Goal: Task Accomplishment & Management: Complete application form

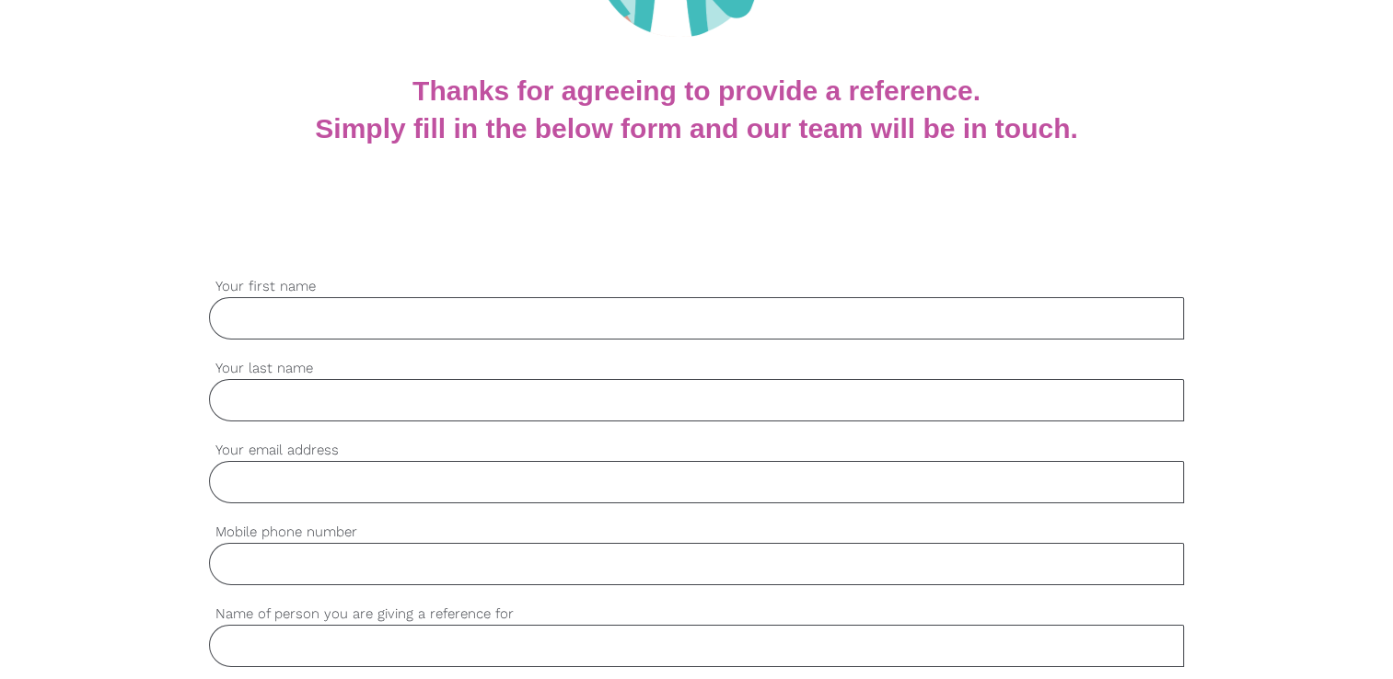
scroll to position [331, 0]
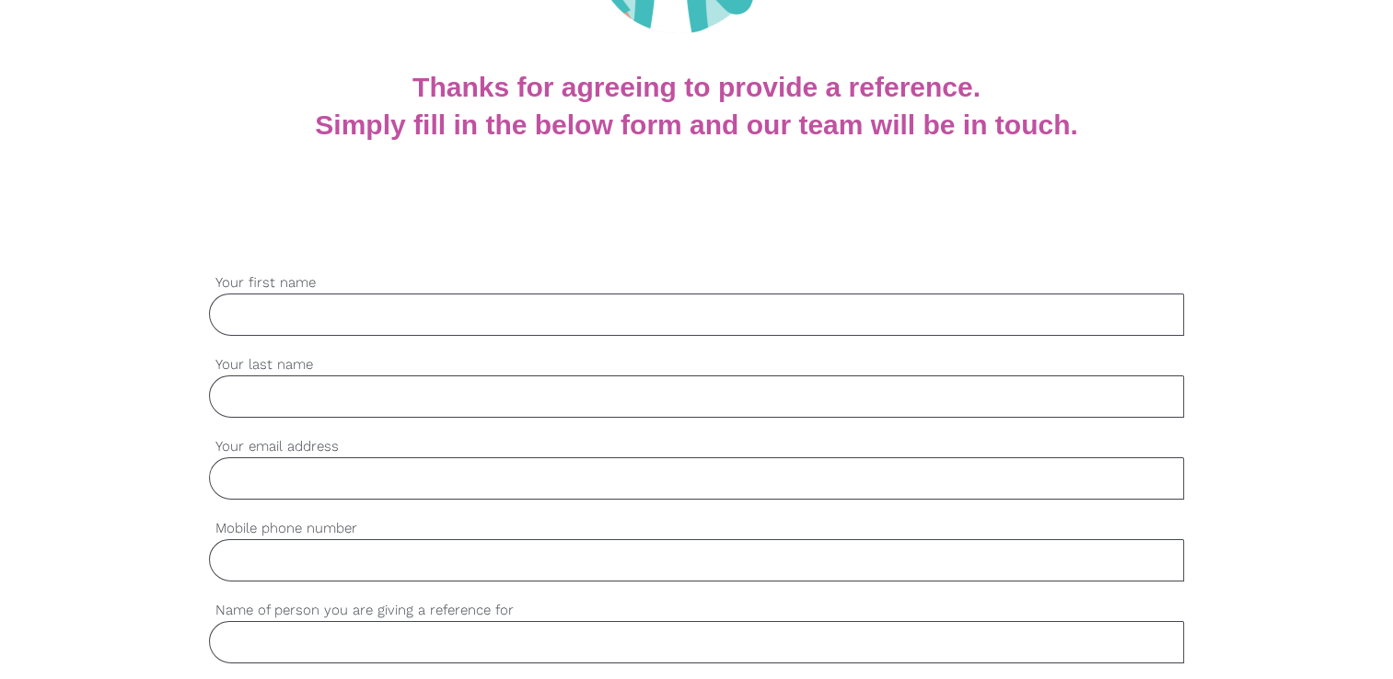
click at [384, 313] on input "Your first name" at bounding box center [696, 315] width 975 height 42
type input "[PERSON_NAME]"
type input "[EMAIL_ADDRESS][DOMAIN_NAME]"
type input "0403034115"
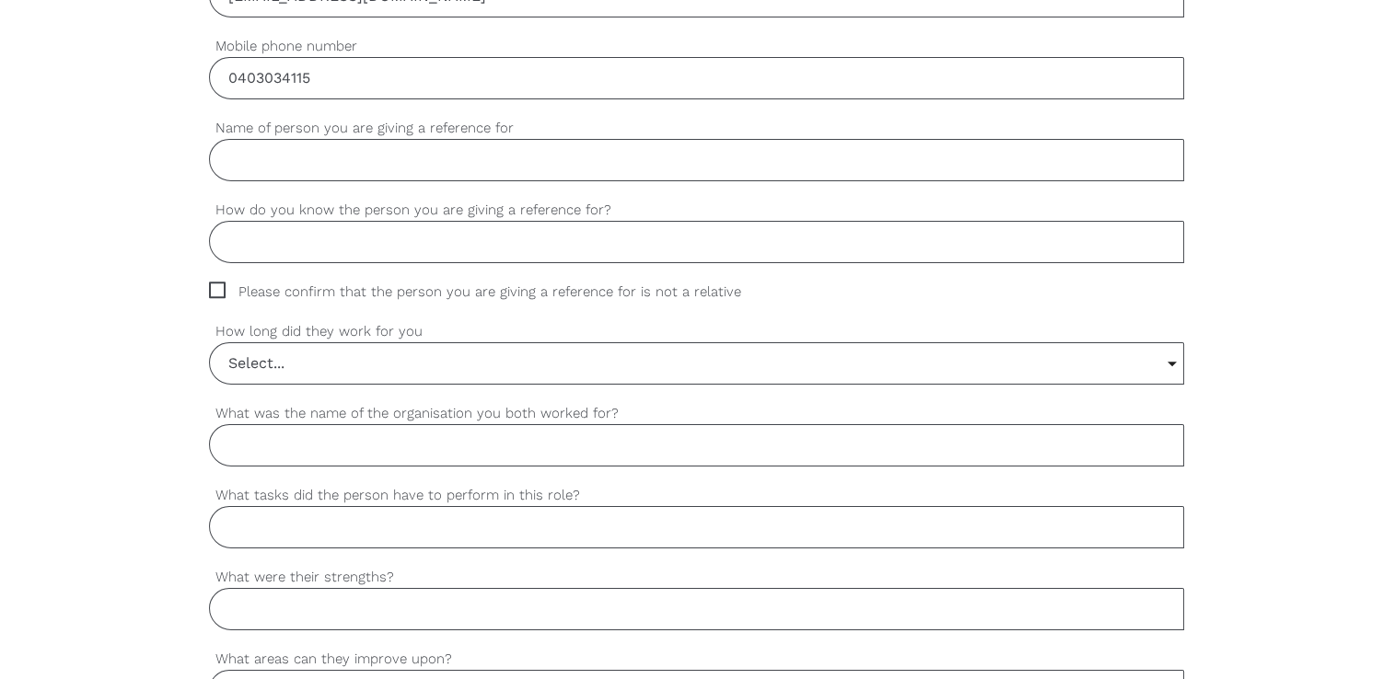
scroll to position [816, 0]
click at [544, 160] on input "Name of person you are giving a reference for" at bounding box center [696, 157] width 975 height 42
type input "[PERSON_NAME]"
click at [395, 247] on input "How do you know the person you are giving a reference for?" at bounding box center [696, 239] width 975 height 42
click at [215, 289] on span "Please confirm that the person you are giving a reference for is not a relative" at bounding box center [492, 289] width 567 height 21
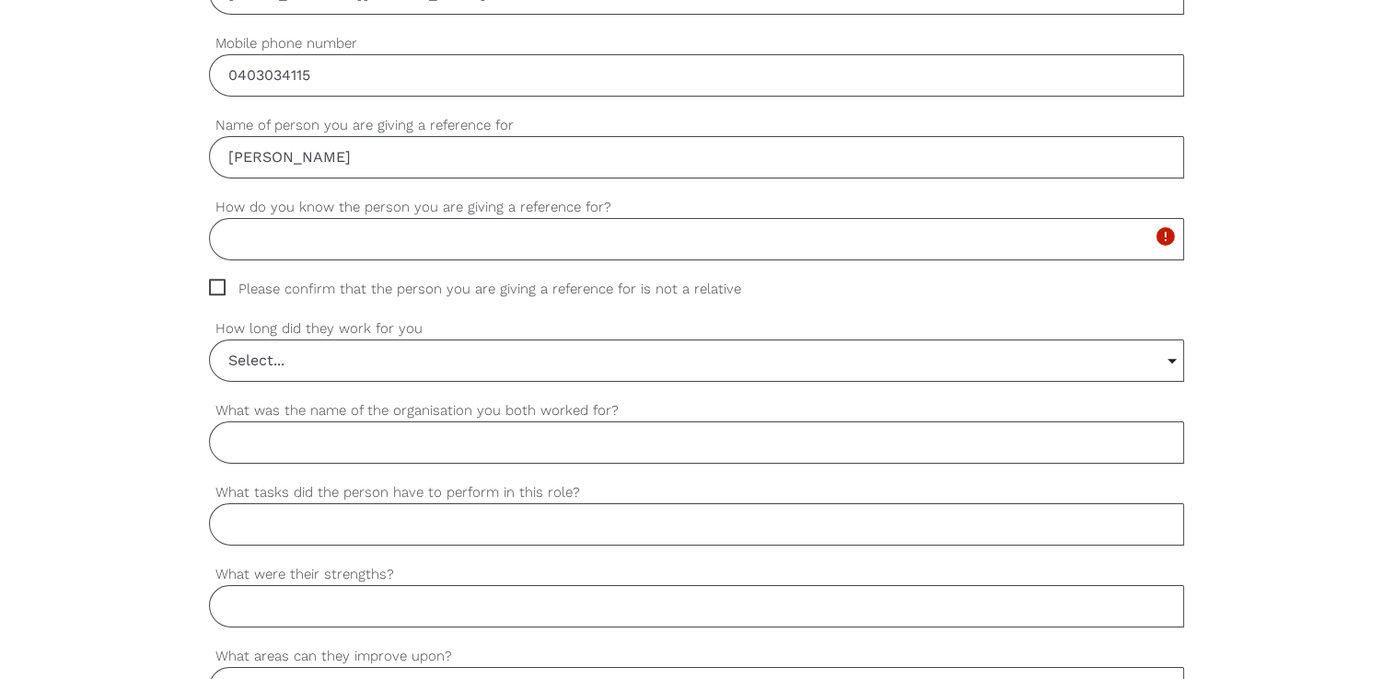
click at [215, 289] on input "Please confirm that the person you are giving a reference for is not a relative" at bounding box center [215, 285] width 12 height 12
checkbox input "true"
click at [272, 243] on input "How do you know the person you are giving a reference for?" at bounding box center [696, 239] width 975 height 42
type input "E"
type input "Work"
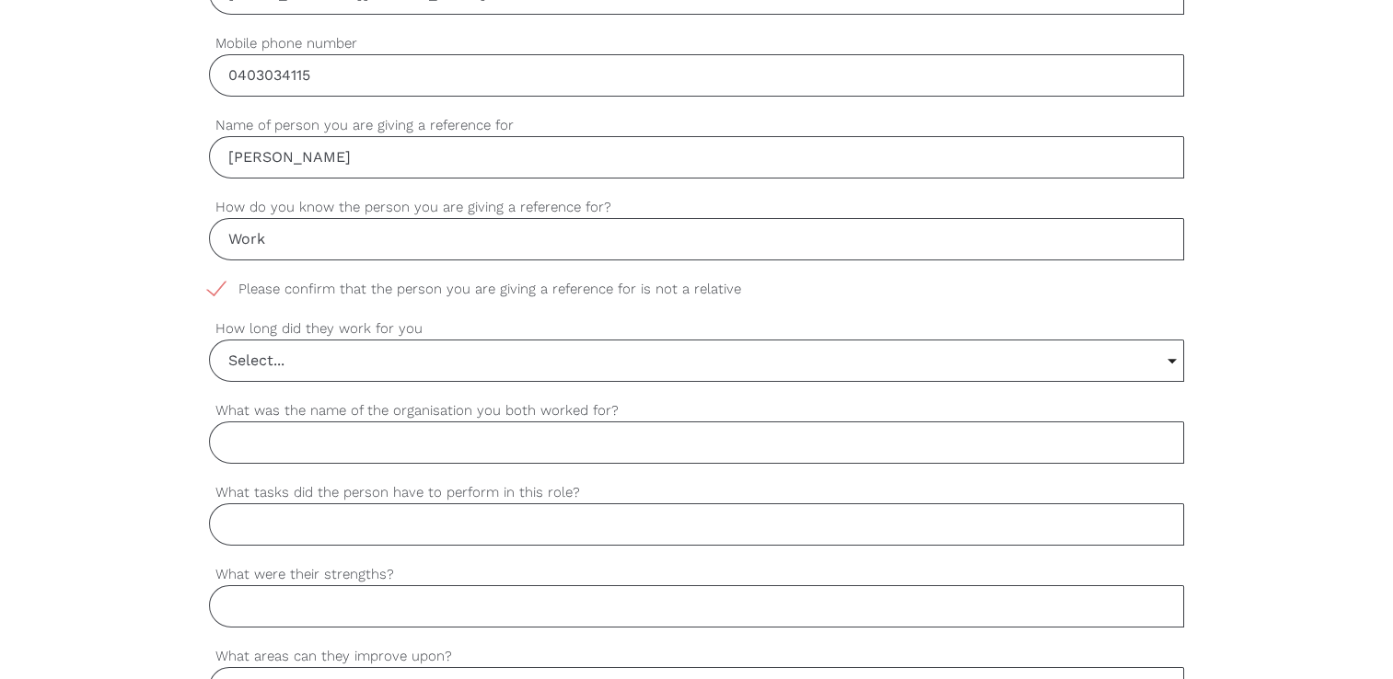
click at [301, 436] on input "What was the name of the organisation you both worked for?" at bounding box center [696, 443] width 975 height 42
type input "Viva Energy (Reddy Express)"
click at [290, 524] on input "What tasks did the person have to perform in this role?" at bounding box center [696, 525] width 975 height 42
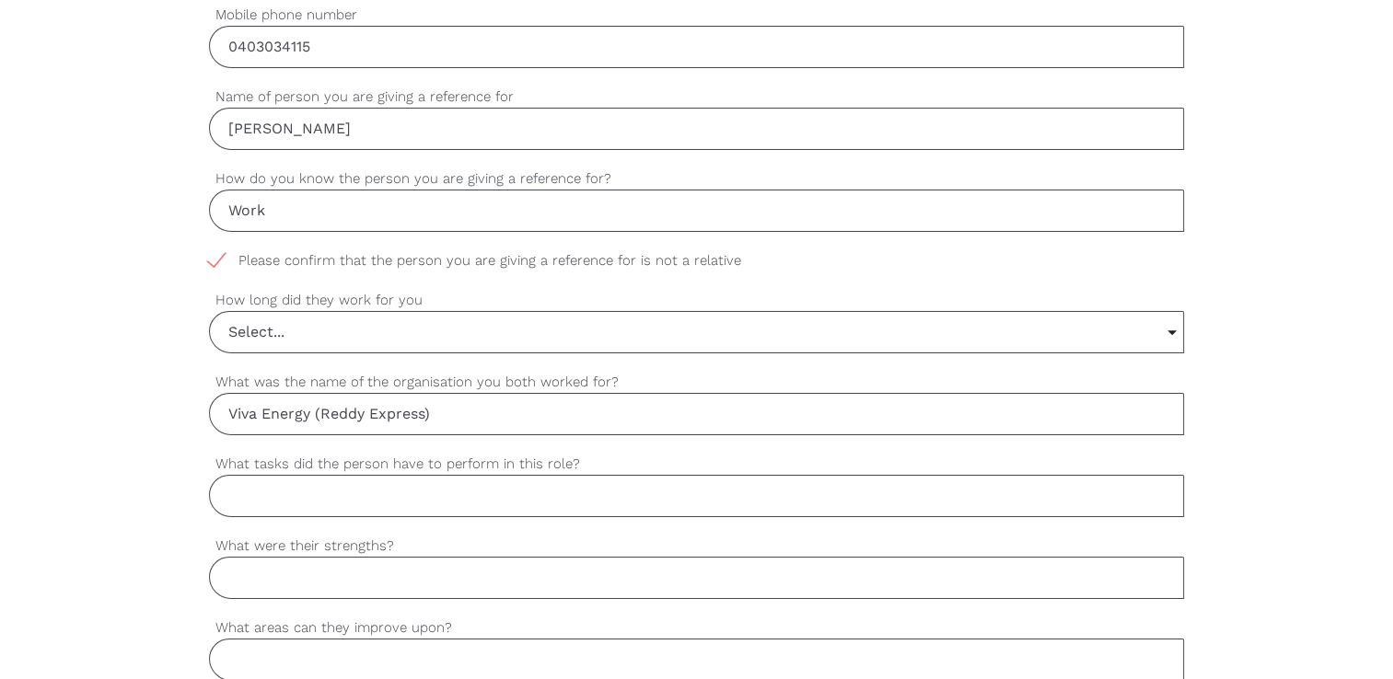
scroll to position [854, 0]
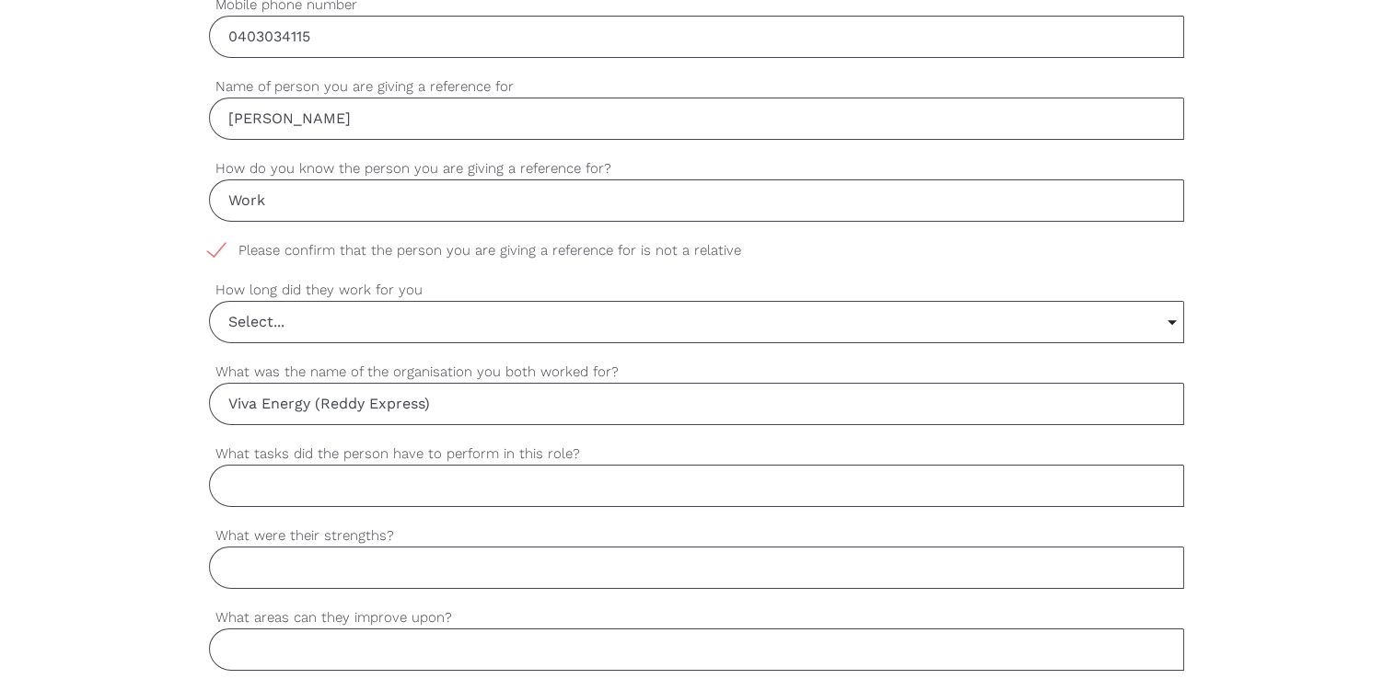
click at [321, 482] on input "What tasks did the person have to perform in this role?" at bounding box center [696, 486] width 975 height 42
type input "A"
click at [441, 489] on input "Customer service, cleaning," at bounding box center [696, 486] width 975 height 42
click at [472, 485] on input "Customer service, cleaning," at bounding box center [696, 486] width 975 height 42
click at [238, 483] on input "Customer service, identify customer needs and expectations," at bounding box center [696, 486] width 975 height 42
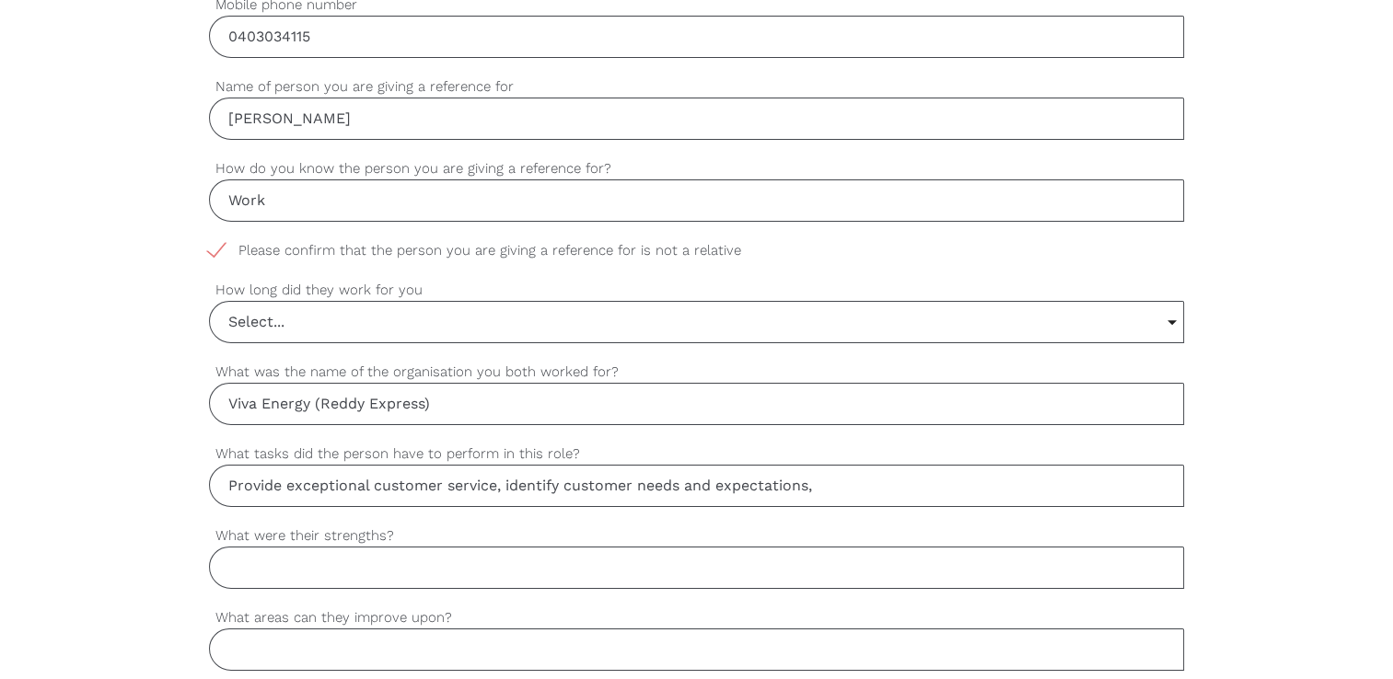
click at [844, 486] on input "Provide exceptional customer service, identify customer needs and expectations," at bounding box center [696, 486] width 975 height 42
paste input "assisting customers, processing sales and returns, maintaining product knowledg…"
click at [346, 494] on input "Provide exceptional customer service, identify customer needs and expectations,…" at bounding box center [696, 486] width 975 height 42
click at [1169, 484] on input "Provide exceptional customer service, identify customer needs and expectations,…" at bounding box center [696, 486] width 975 height 42
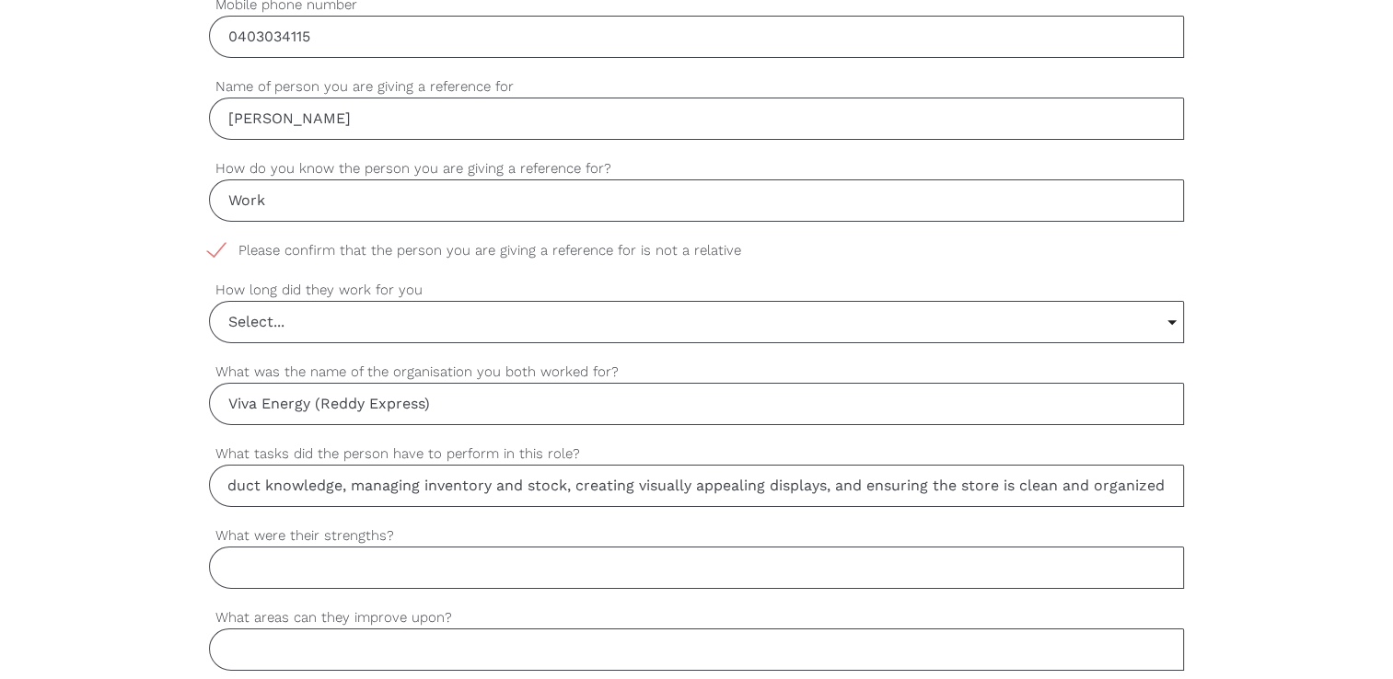
click at [1169, 484] on input "Provide exceptional customer service, identify customer needs and expectations,…" at bounding box center [696, 486] width 975 height 42
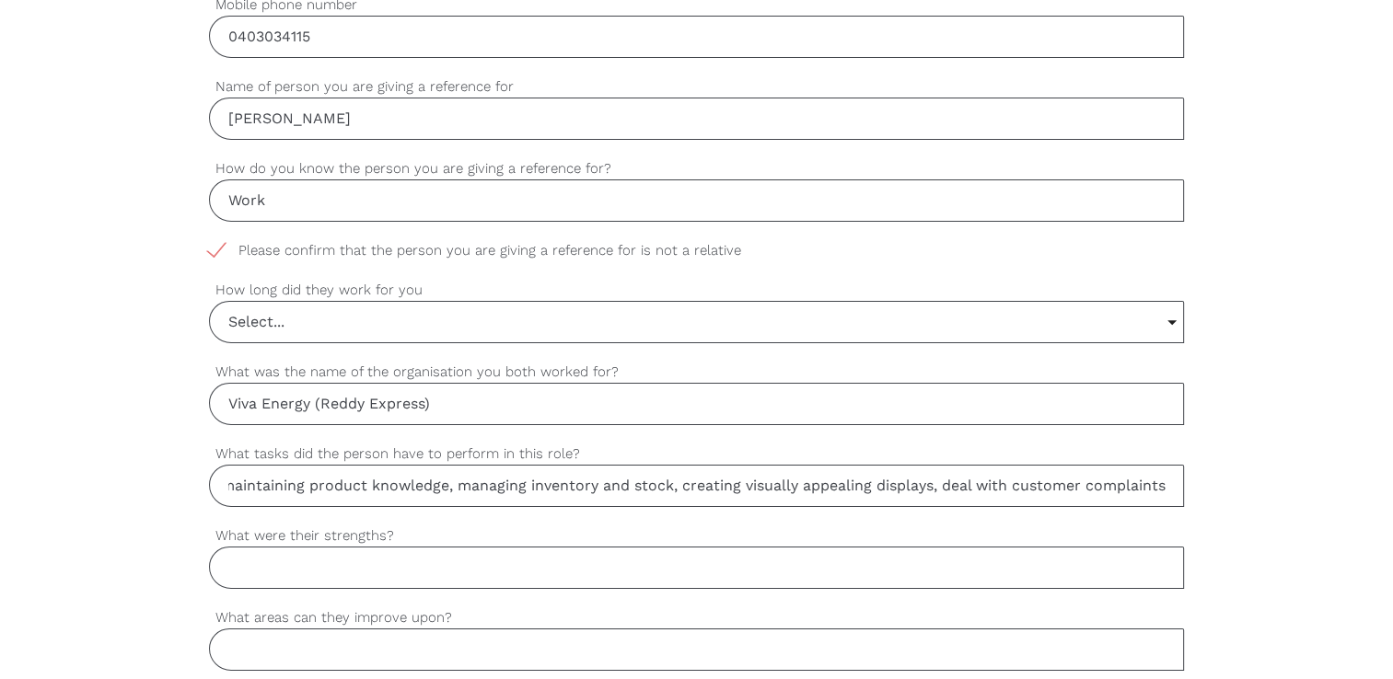
scroll to position [0, 1194]
type input "Provide exceptional customer service, identify customer needs and expectations,…"
click at [317, 565] on input "What were their strengths?" at bounding box center [696, 568] width 975 height 42
click at [255, 565] on input "What were their strengths?" at bounding box center [696, 568] width 975 height 42
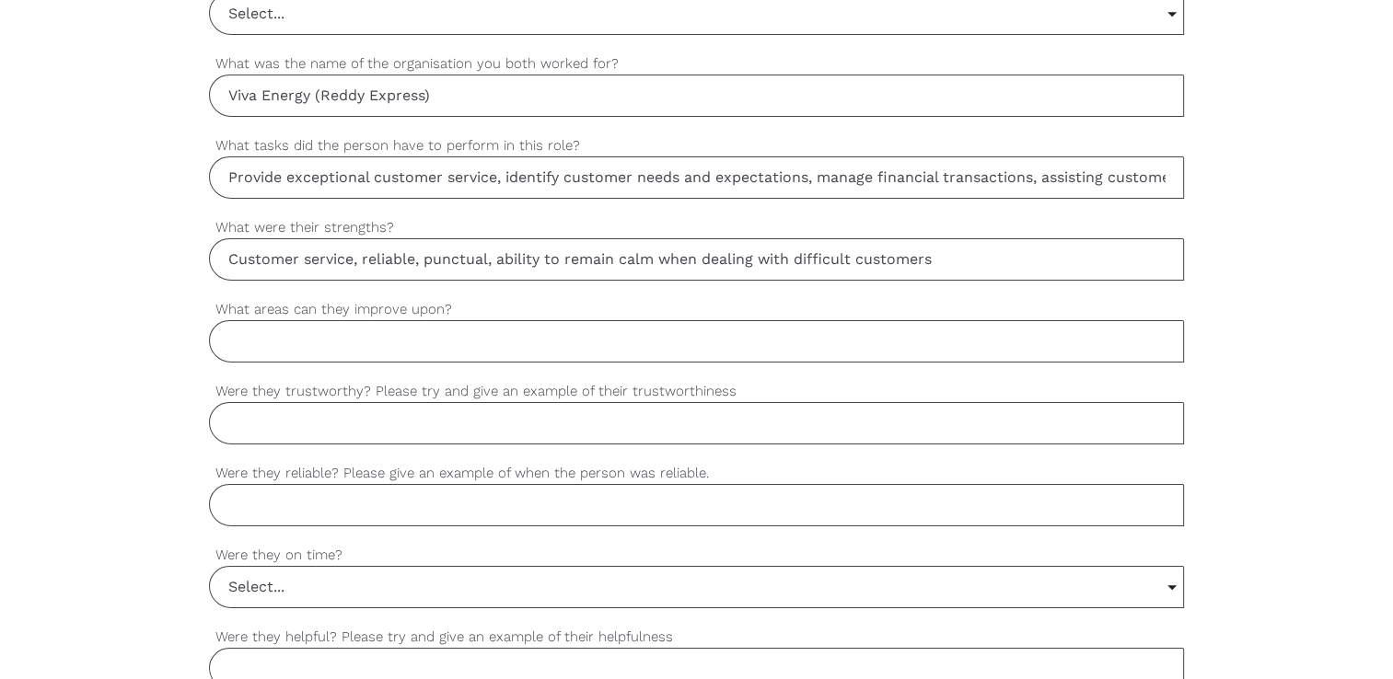
scroll to position [1172, 0]
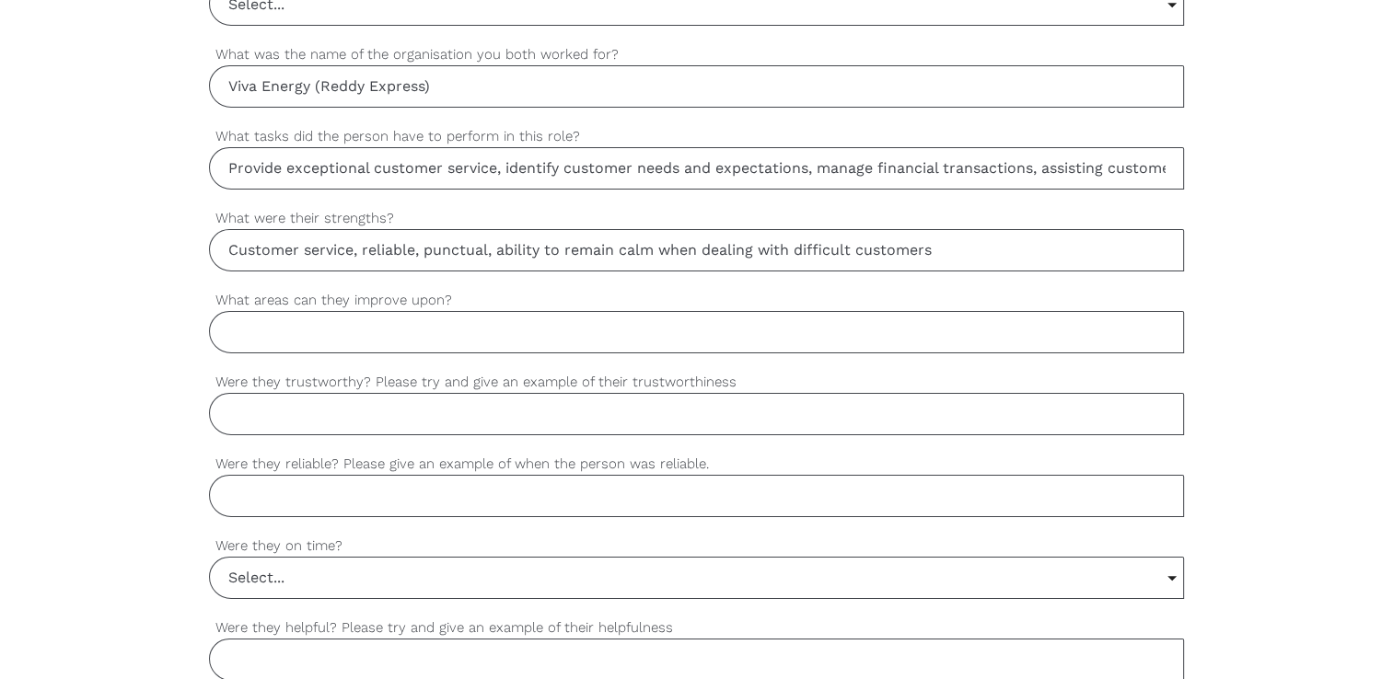
type input "Customer service, reliable, punctual, ability to remain calm when dealing with …"
click at [343, 325] on input "What areas can they improve upon?" at bounding box center [696, 332] width 975 height 42
click at [259, 411] on input "Were they trustworthy? Please try and give an example of their trustworthiness" at bounding box center [696, 414] width 975 height 42
click at [984, 249] on input "Customer service, reliable, punctual, ability to remain calm when dealing with …" at bounding box center [696, 250] width 975 height 42
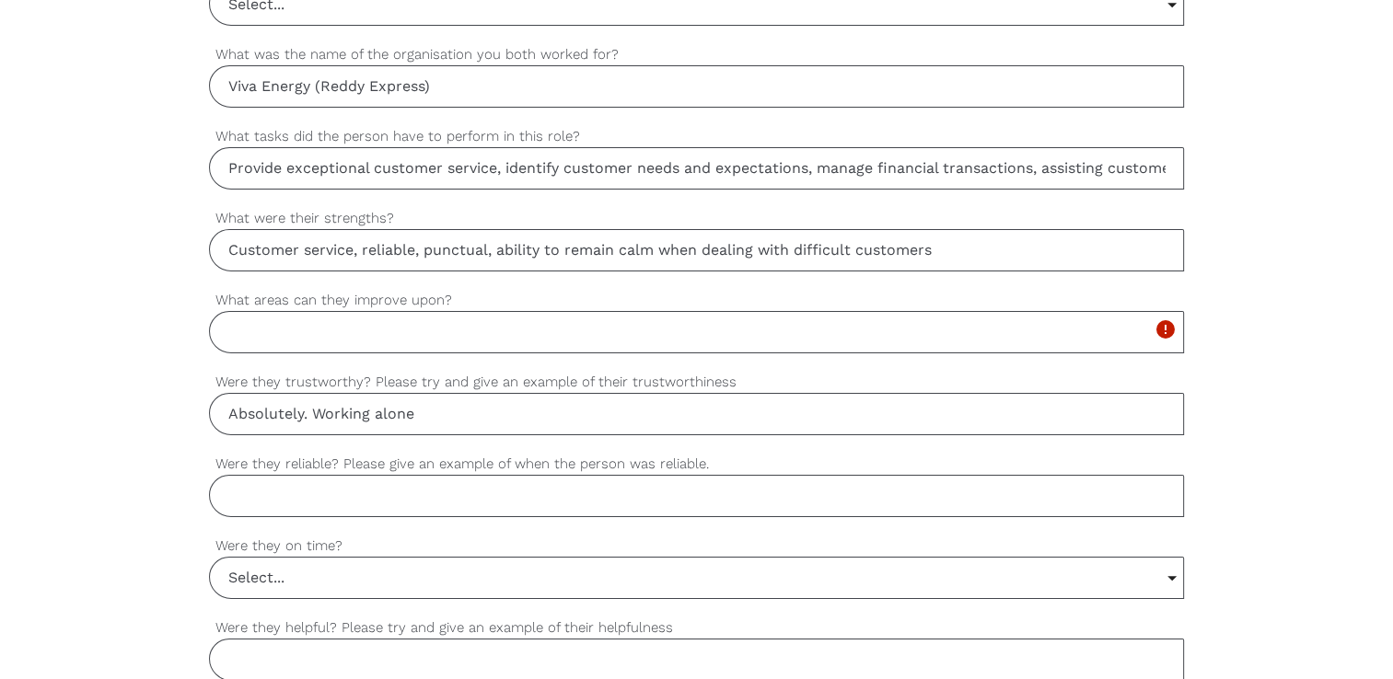
click at [442, 413] on input "Absolutely. Working alone" at bounding box center [696, 414] width 975 height 42
click at [1170, 413] on input "Absolutely. Working alone requires integrity, honesty and trustworthiness. [PER…" at bounding box center [696, 414] width 975 height 42
click at [684, 409] on input "Absolutely. Working alone requires integrity, honesty and trustworthiness. [PER…" at bounding box center [696, 414] width 975 height 42
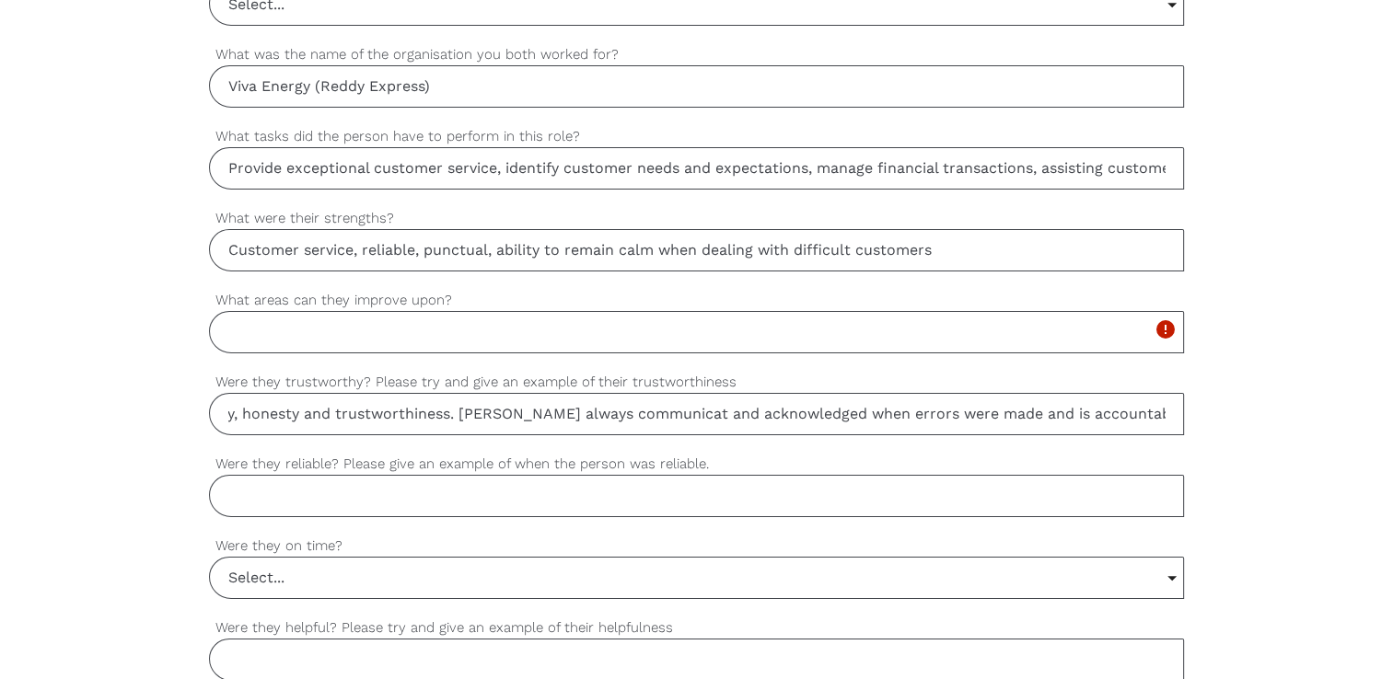
scroll to position [0, 298]
click at [836, 409] on input "Absolutely. Working alone requires integrity, honesty and trustworthiness. [PER…" at bounding box center [696, 414] width 975 height 42
drag, startPoint x: 932, startPoint y: 411, endPoint x: 1009, endPoint y: 412, distance: 77.4
click at [1009, 412] on input "Absolutely. Working alone requires integrity, honesty and trustworthiness. [PER…" at bounding box center [696, 414] width 975 height 42
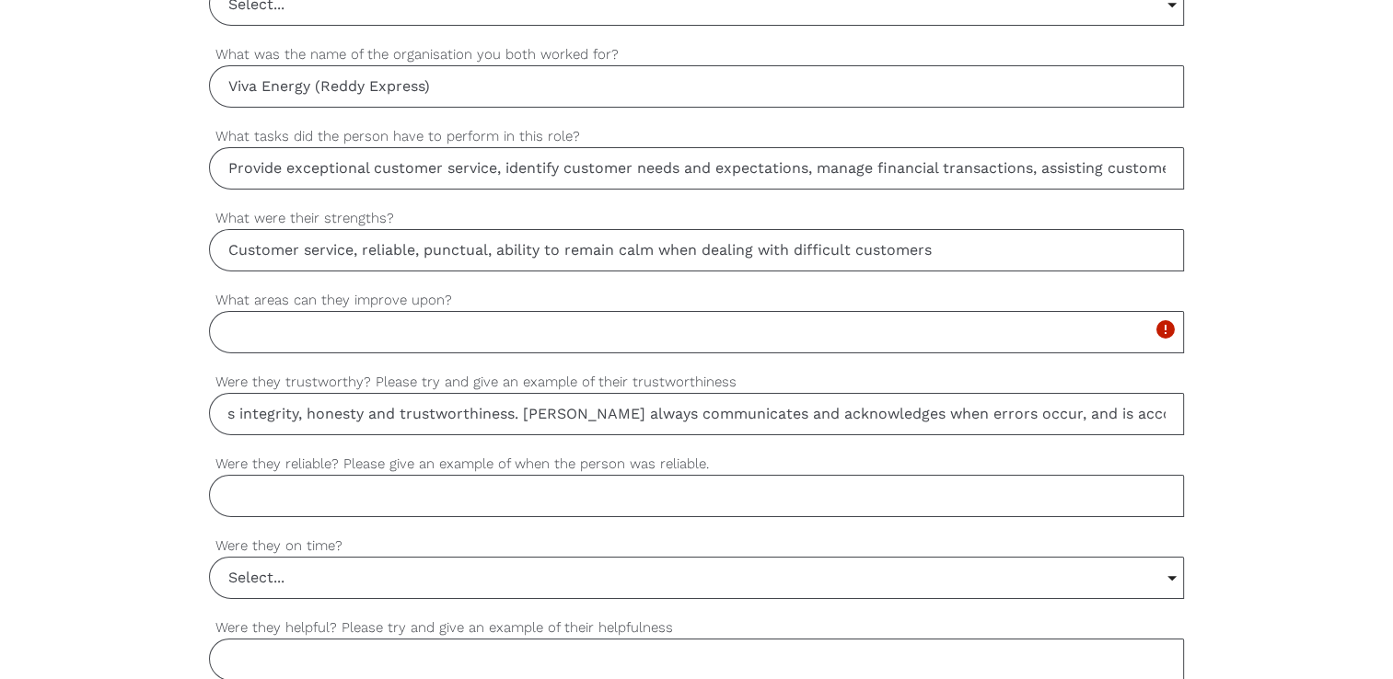
click at [1086, 411] on input "Absolutely. Working alone requires integrity, honesty and trustworthiness. [PER…" at bounding box center [696, 414] width 975 height 42
click at [803, 407] on input "Absolutely. Working alone requires integrity, honesty and trustworthiness. [PER…" at bounding box center [696, 414] width 975 height 42
click at [1161, 406] on input "Absolutely. Working alone requires integrity, honesty and trustworthiness. [PER…" at bounding box center [696, 414] width 975 height 42
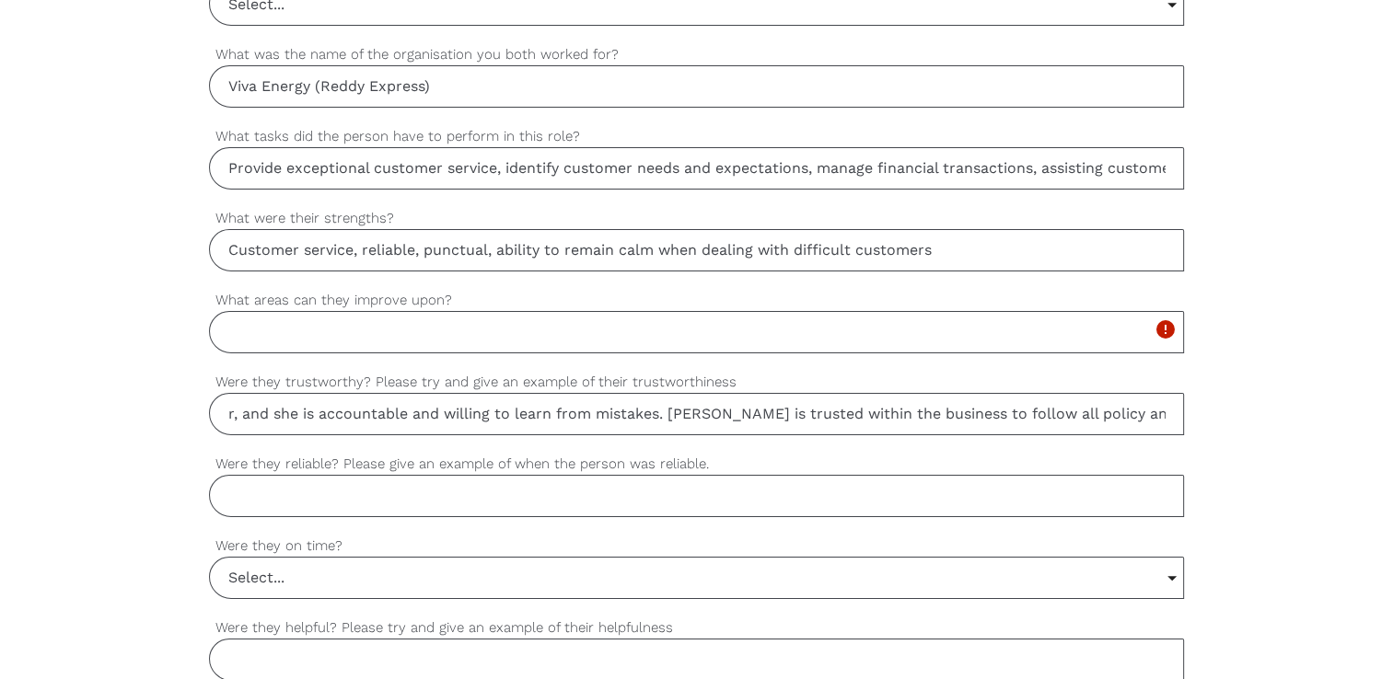
type input "Absolutely. Working alone requires integrity, honesty and trustworthiness. [PER…"
click at [420, 328] on input "What areas can they improve upon?" at bounding box center [696, 332] width 975 height 42
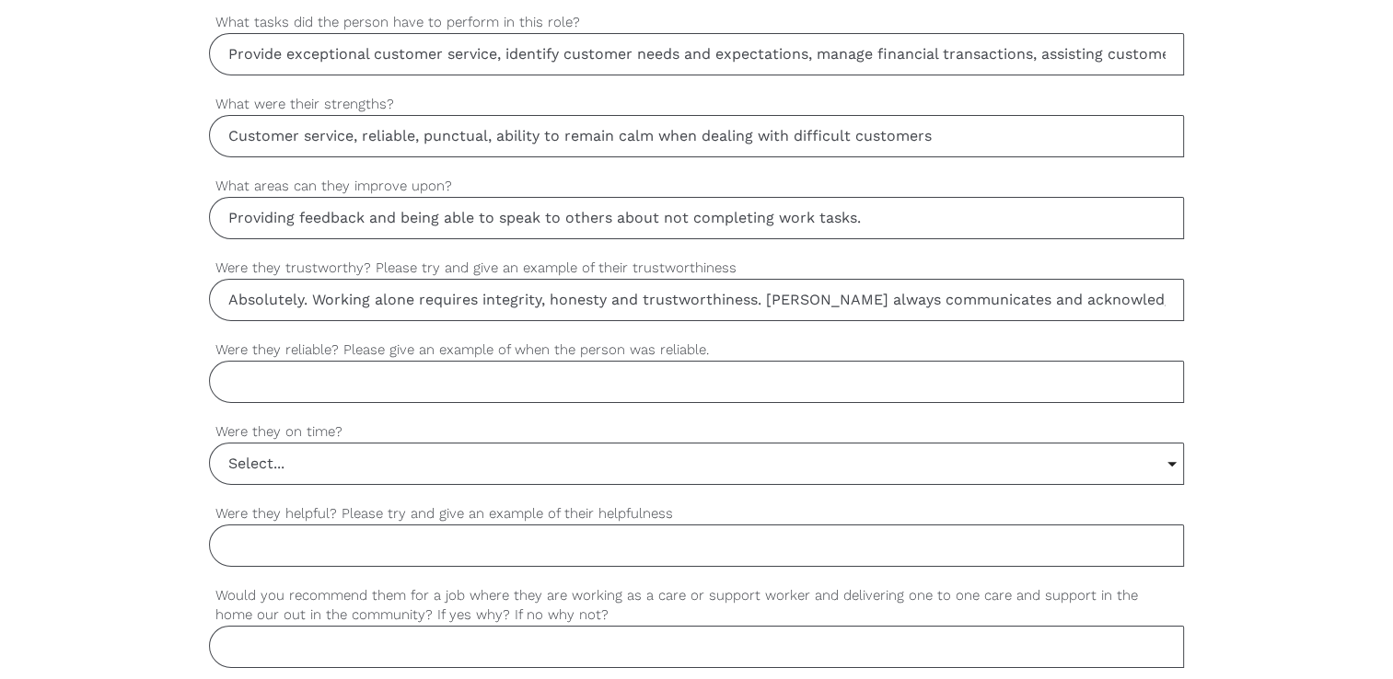
scroll to position [1298, 0]
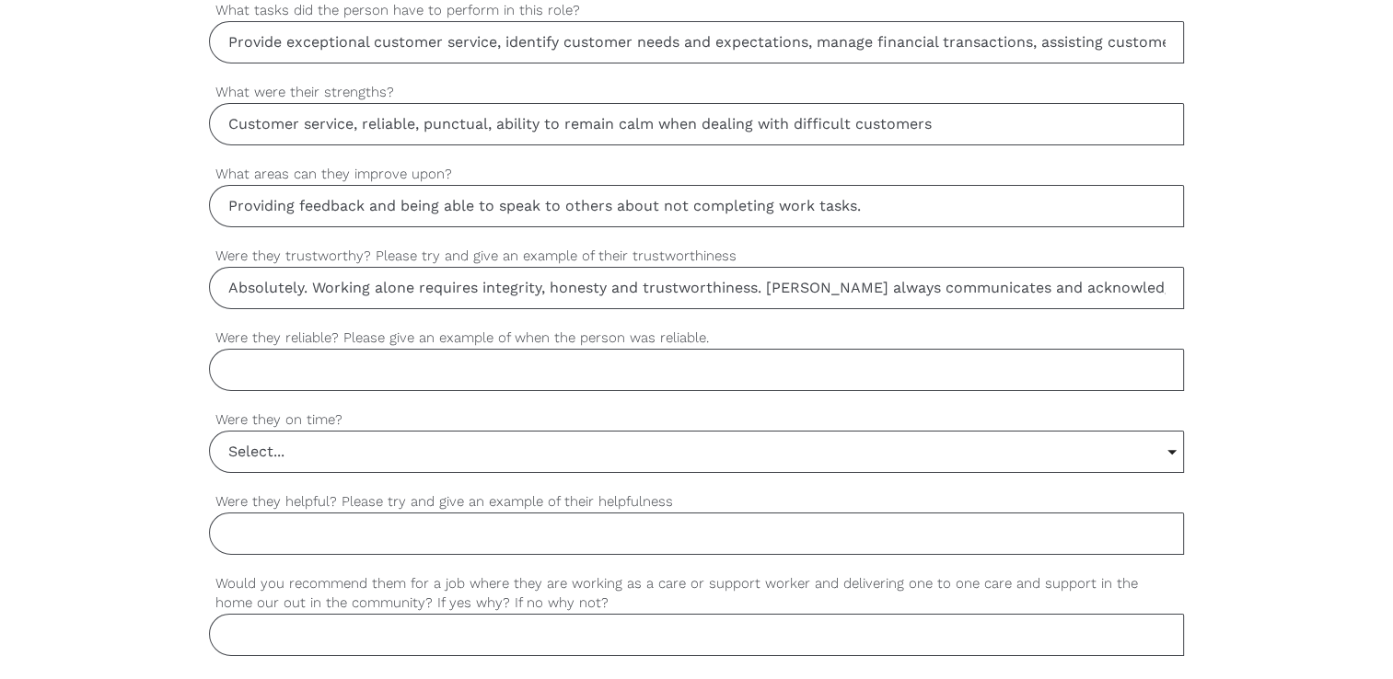
type input "Providing feedback and being able to speak to others about not completing work …"
click at [399, 374] on input "Were they reliable? Please give an example of when the person was reliable." at bounding box center [696, 370] width 975 height 42
type input "c"
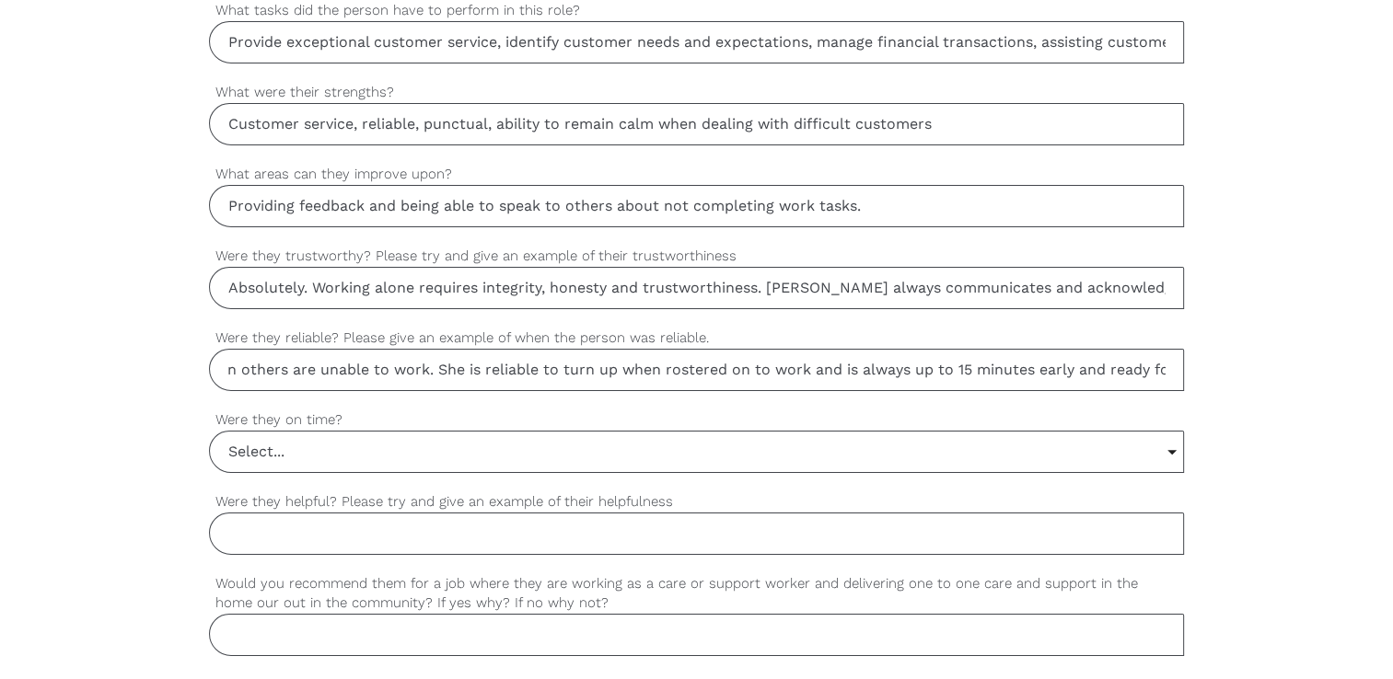
scroll to position [0, 424]
type input "[PERSON_NAME] is always willing to help cover shifts when others are unable to …"
click at [353, 439] on input "Select..." at bounding box center [696, 452] width 973 height 41
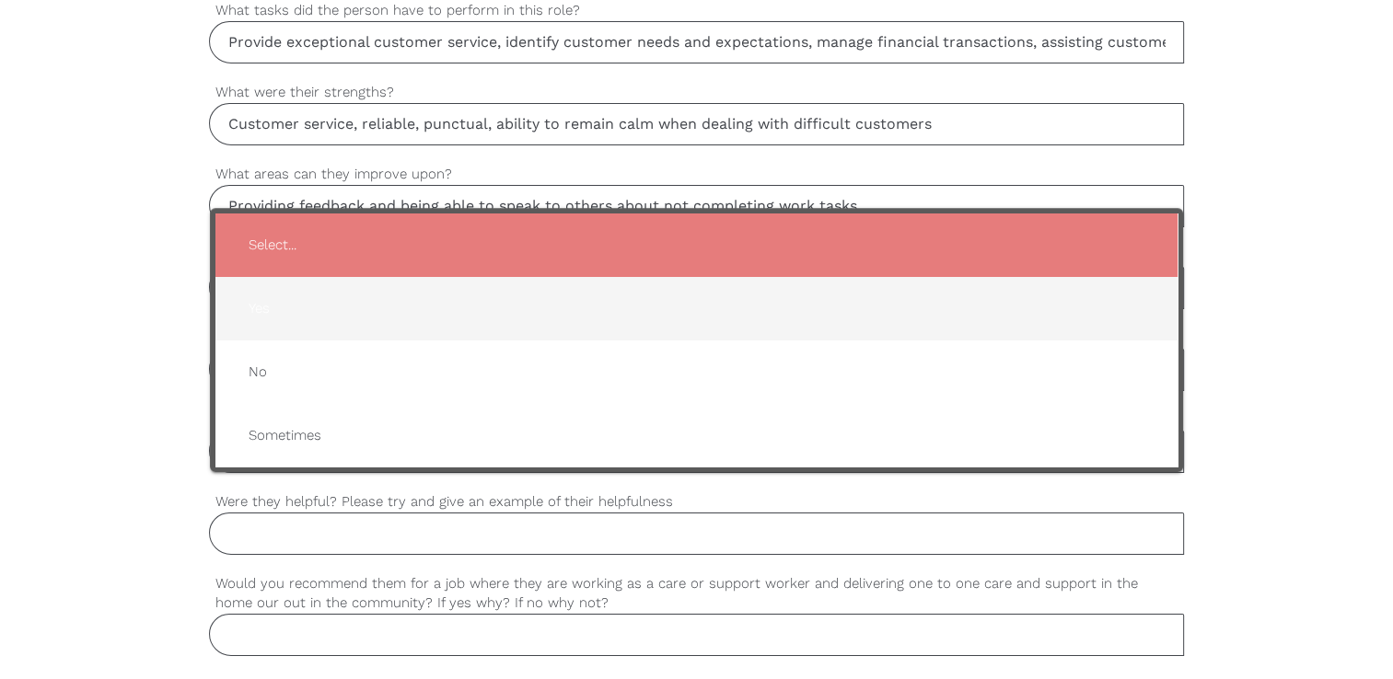
click at [276, 300] on span "Yes" at bounding box center [696, 308] width 925 height 45
type input "Yes"
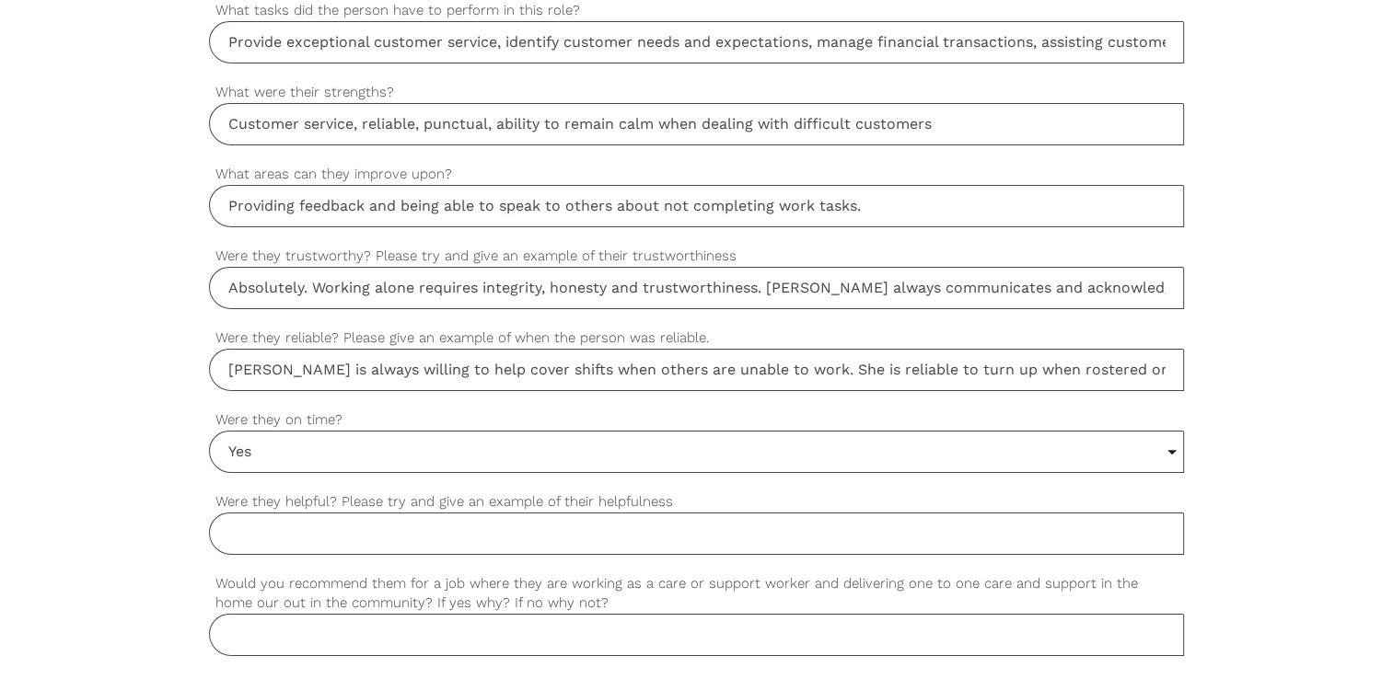
click at [339, 529] on input "Were they helpful? Please try and give an example of their helpfulness" at bounding box center [696, 534] width 975 height 42
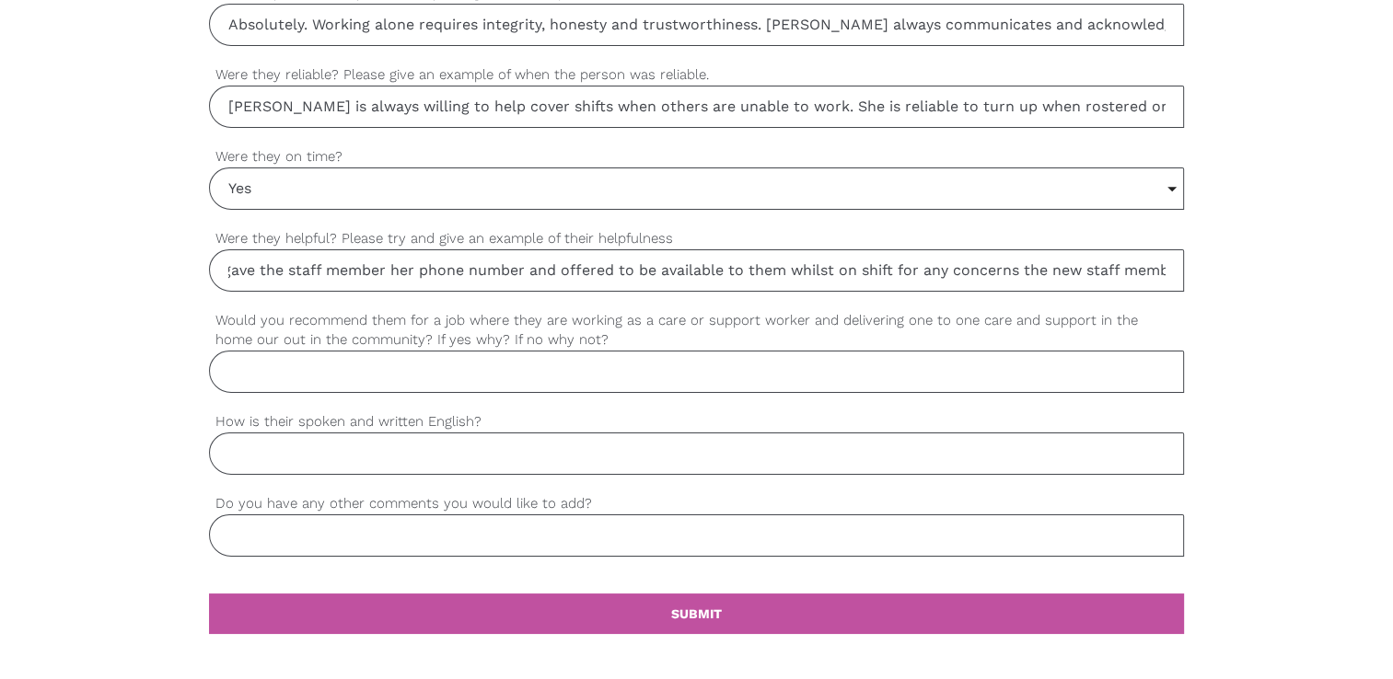
scroll to position [1568, 0]
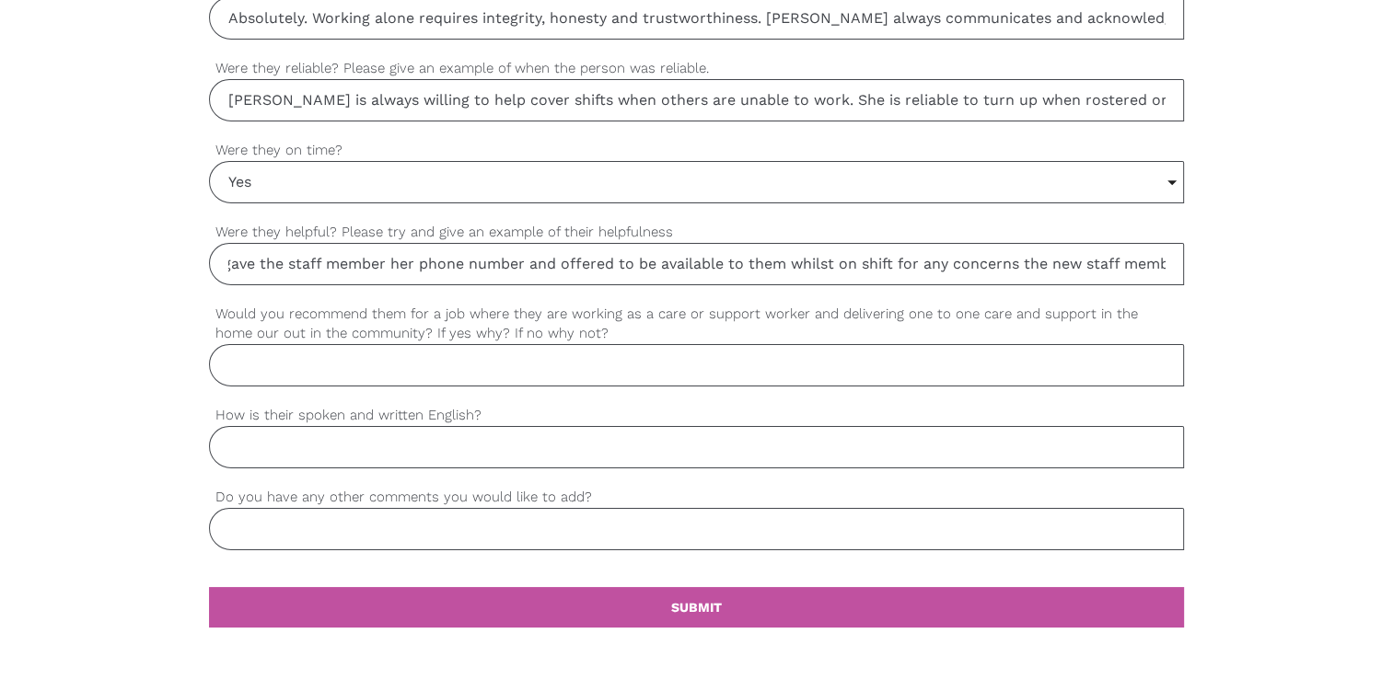
type input "[PERSON_NAME] is willing to help train new staff and goes above and beyond with…"
click at [489, 350] on input "Would you recommend them for a job where they are working as a care or support …" at bounding box center [696, 365] width 975 height 42
click at [354, 358] on input "Yes. [PERSON_NAME] is capable of working alone and without minimal supervision" at bounding box center [696, 365] width 975 height 42
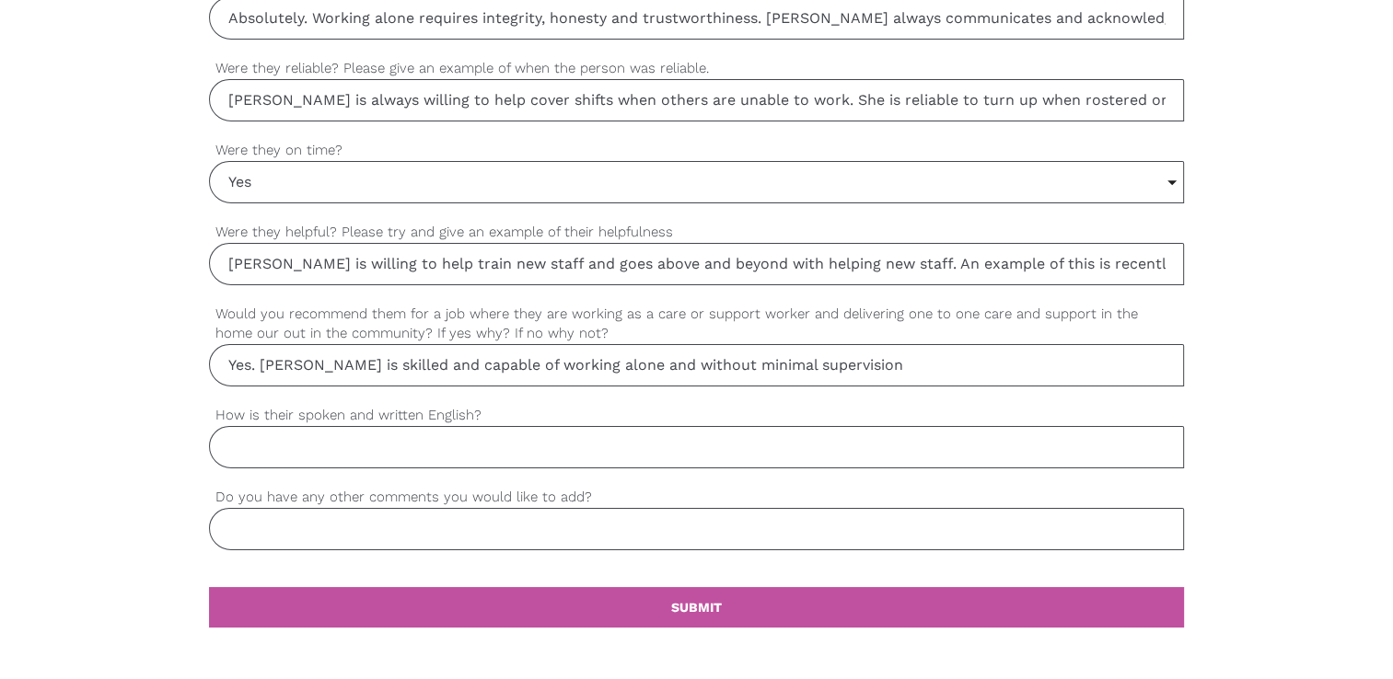
click at [874, 365] on input "Yes. [PERSON_NAME] is skilled and capable of working alone and without minimal …" at bounding box center [696, 365] width 975 height 42
click at [818, 367] on input "Yes. [PERSON_NAME] is skilled and capable of working alone and without minimal …" at bounding box center [696, 365] width 975 height 42
click at [1088, 364] on input "Yes. [PERSON_NAME] is skilled and capable of working alone and without minimal …" at bounding box center [696, 365] width 975 height 42
click at [997, 362] on input "Yes. [PERSON_NAME] is skilled and capable of working alone and without minimal …" at bounding box center [696, 365] width 975 height 42
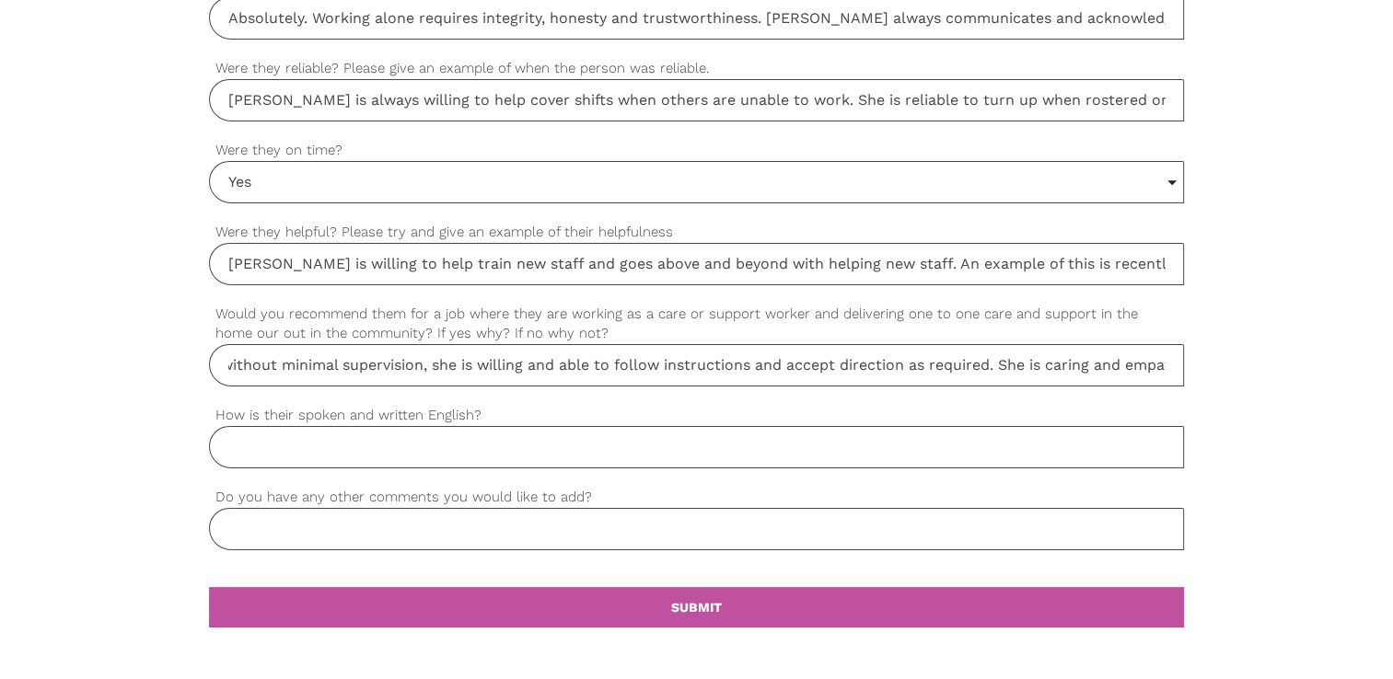
click at [1049, 362] on input "Yes. [PERSON_NAME] is skilled and capable of working alone and without minimal …" at bounding box center [696, 365] width 975 height 42
click at [1098, 360] on input "Yes. [PERSON_NAME] is skilled and capable of working alone and without minimal …" at bounding box center [696, 365] width 975 height 42
type input "Yes. [PERSON_NAME] is skilled and capable of working alone and without minimal …"
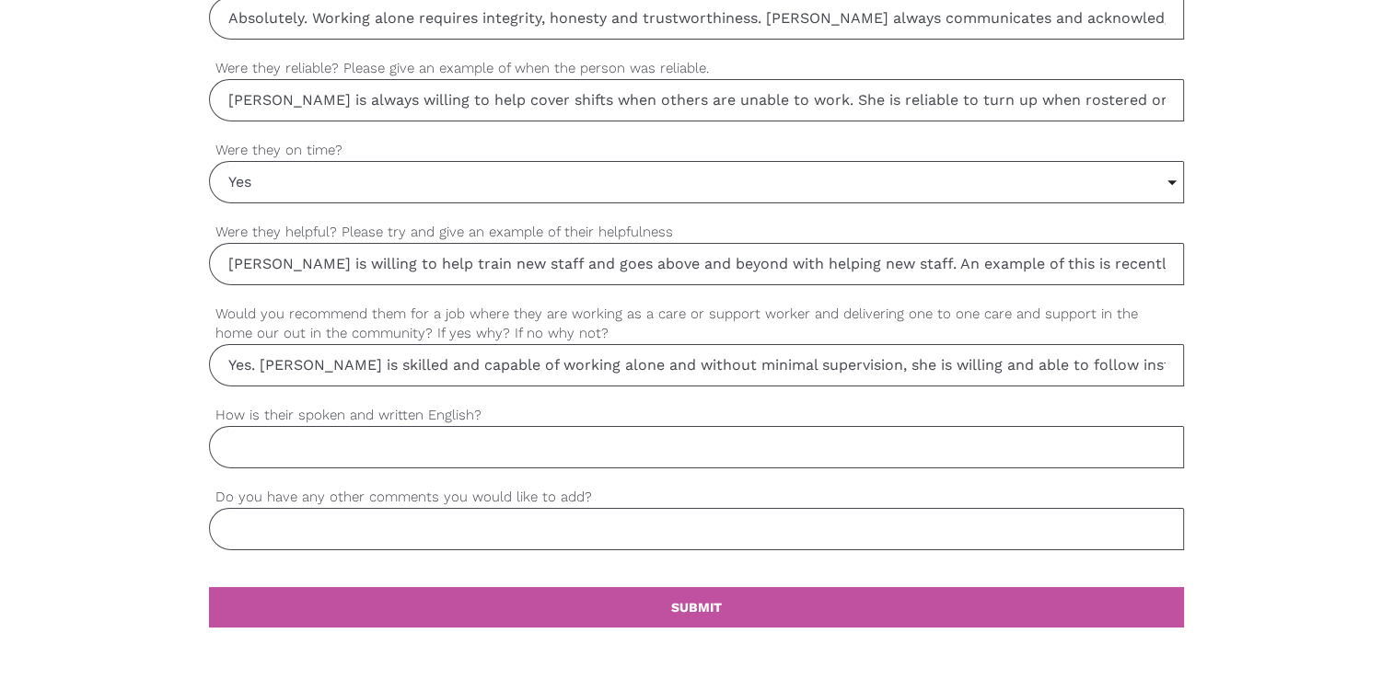
click at [405, 444] on input "How is their spoken and written English?" at bounding box center [696, 447] width 975 height 42
type input "G"
type input "Fine. Genuine and articulate"
click at [376, 528] on input "Do you have any other comments you would like to add?" at bounding box center [696, 529] width 975 height 42
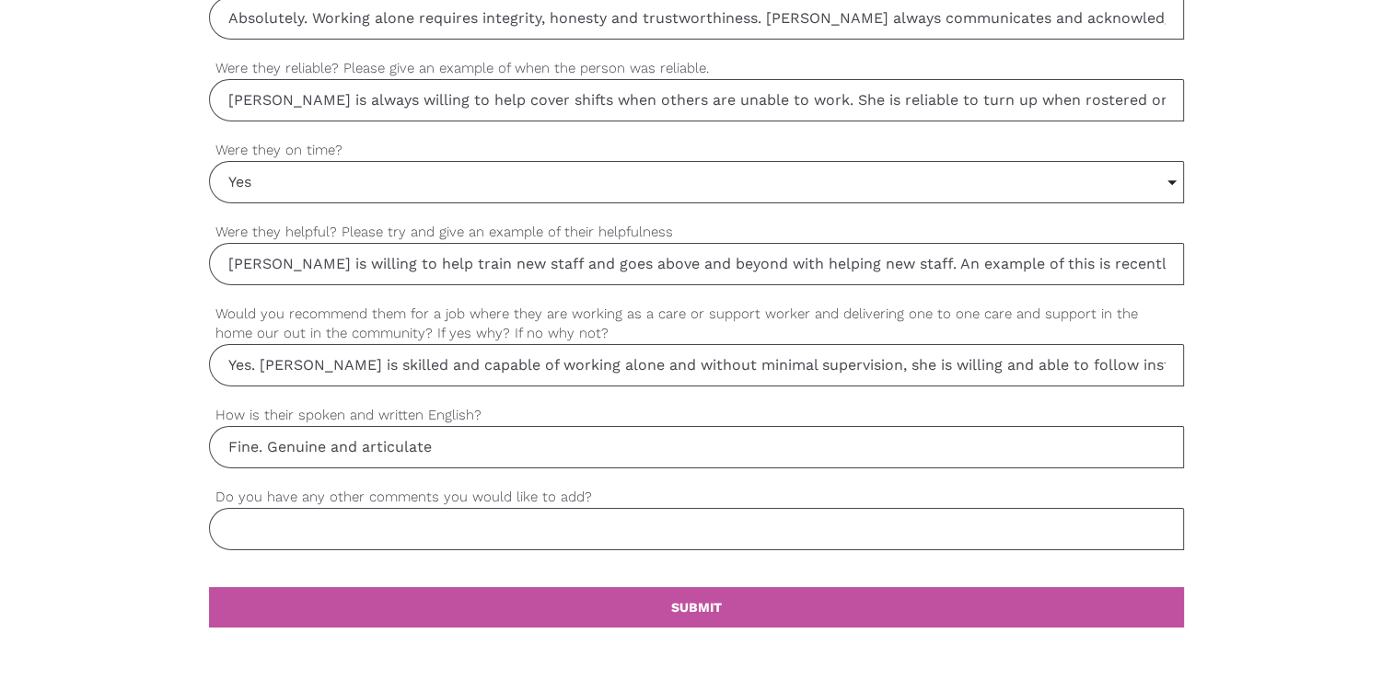
click at [376, 528] on input "Do you have any other comments you would like to add?" at bounding box center [696, 529] width 975 height 42
click at [284, 517] on input "Do you have any other comments you would like to add?" at bounding box center [696, 529] width 975 height 42
paste input "He/she is [personal traits, such as compassionate, honest, and trustworthy], an…"
click at [309, 525] on input "He/she is [personal traits, such as compassionate, honest, and trustworthy], an…" at bounding box center [696, 529] width 975 height 42
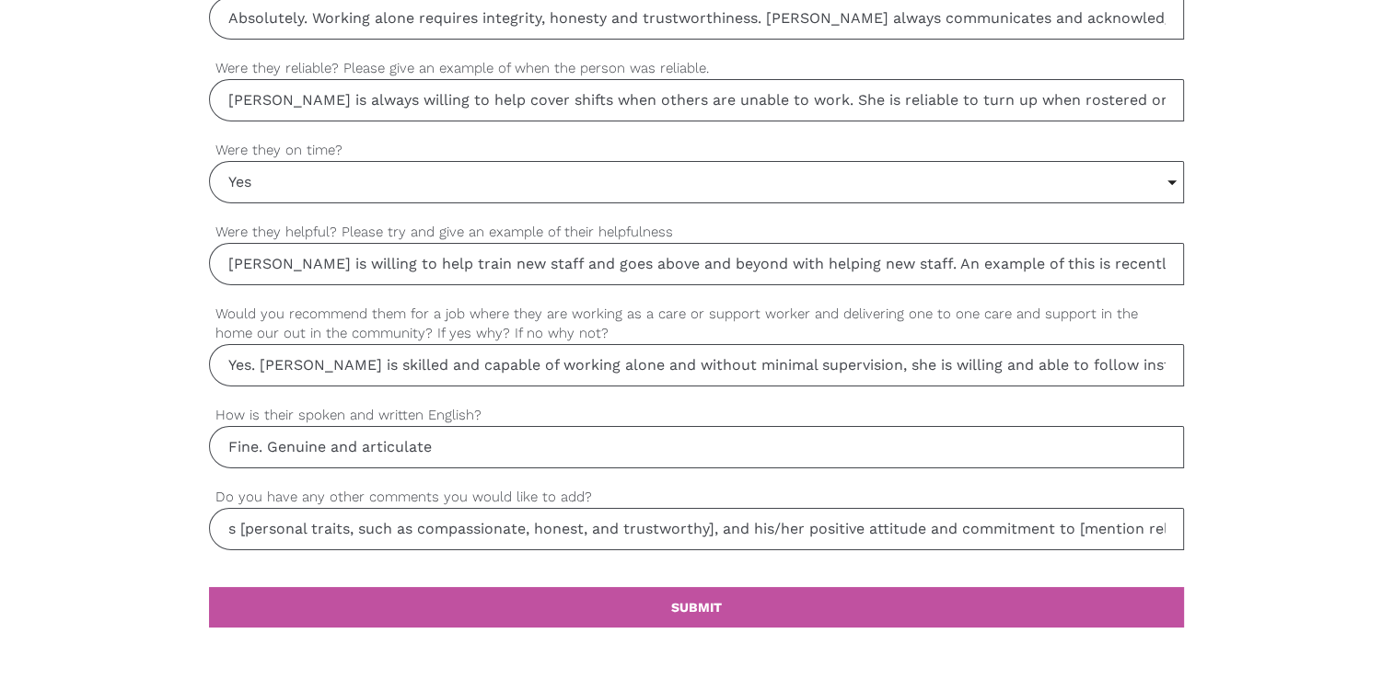
scroll to position [0, 0]
click at [317, 523] on input "[PERSON_NAME] is [personal traits, such as compassionate, honest, and trustwort…" at bounding box center [696, 529] width 975 height 42
click at [228, 521] on input "[PERSON_NAME] is a trustworthy and honest employee[personal traits, such as com…" at bounding box center [696, 529] width 975 height 42
click at [615, 520] on input "In my experience and observations of being [PERSON_NAME] is a trustworthy and h…" at bounding box center [696, 529] width 975 height 42
click at [547, 525] on input "In my experience and observations of being [PERSON_NAME] is a trustworthy and h…" at bounding box center [696, 529] width 975 height 42
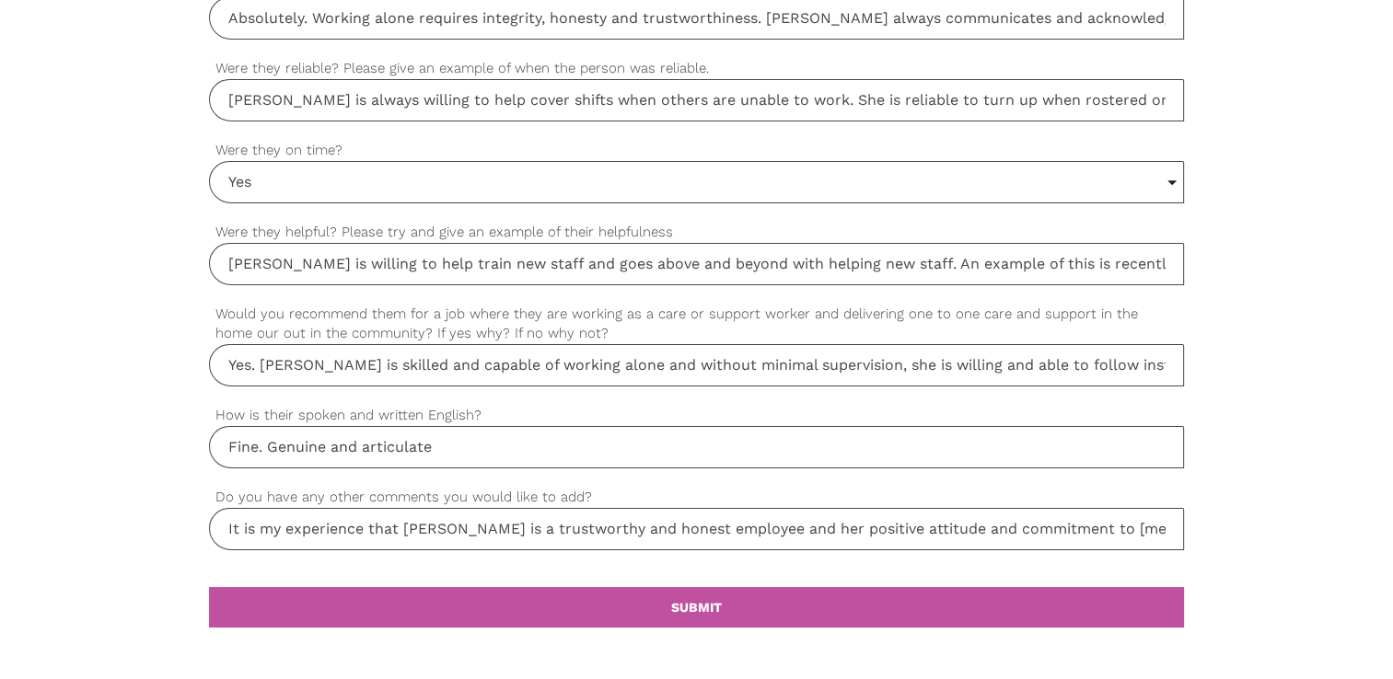
click at [1089, 519] on input "It is my experience that [PERSON_NAME] is a trustworthy and honest employee and…" at bounding box center [696, 529] width 975 height 42
click at [818, 523] on input "It is my experience that [PERSON_NAME] is a trustworthy and honest employee and…" at bounding box center [696, 529] width 975 height 42
click at [1005, 525] on input "It is my experience that [PERSON_NAME] is a trustworthy and honest employee and…" at bounding box center [696, 529] width 975 height 42
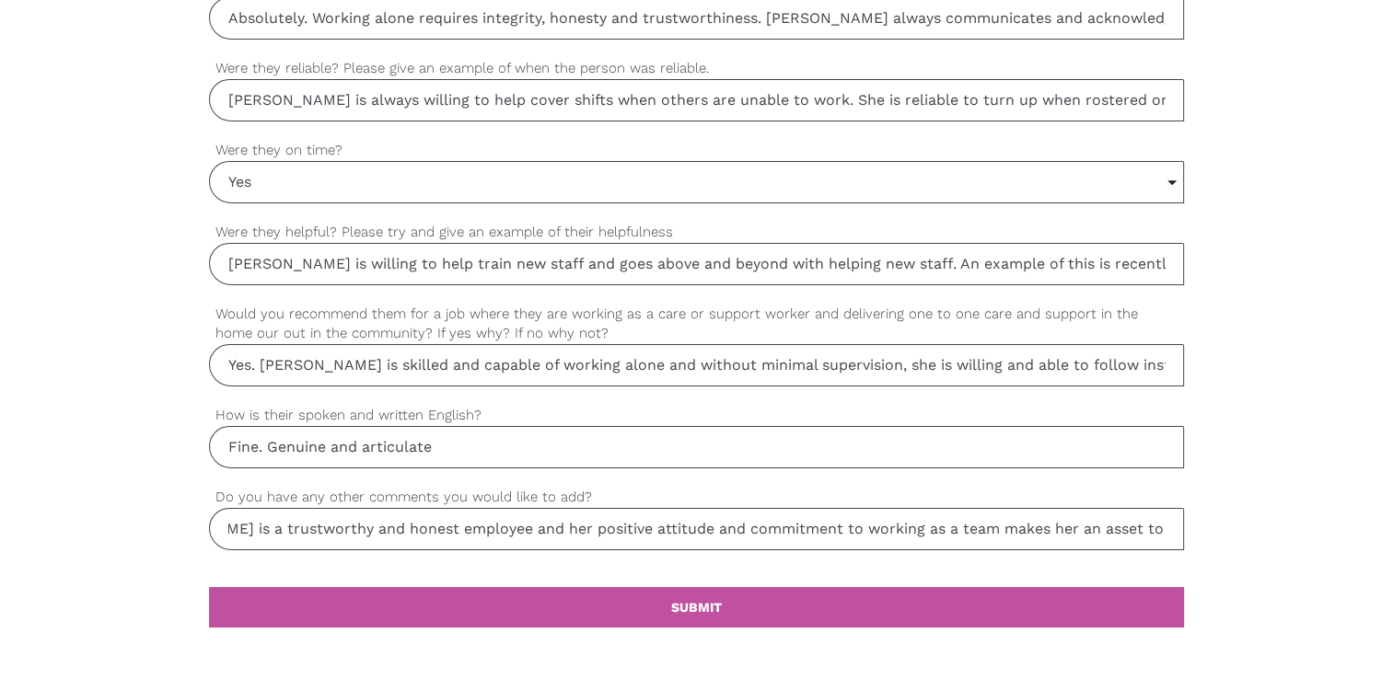
click at [1035, 532] on input "It is my experience that [PERSON_NAME] is a trustworthy and honest employee and…" at bounding box center [696, 529] width 975 height 42
click at [969, 521] on input "It is my experience that [PERSON_NAME] is a trustworthy and honest employee and…" at bounding box center [696, 529] width 975 height 42
click at [1032, 533] on input "It is my experience that [PERSON_NAME] is a trustworthy and honest employee and…" at bounding box center [696, 529] width 975 height 42
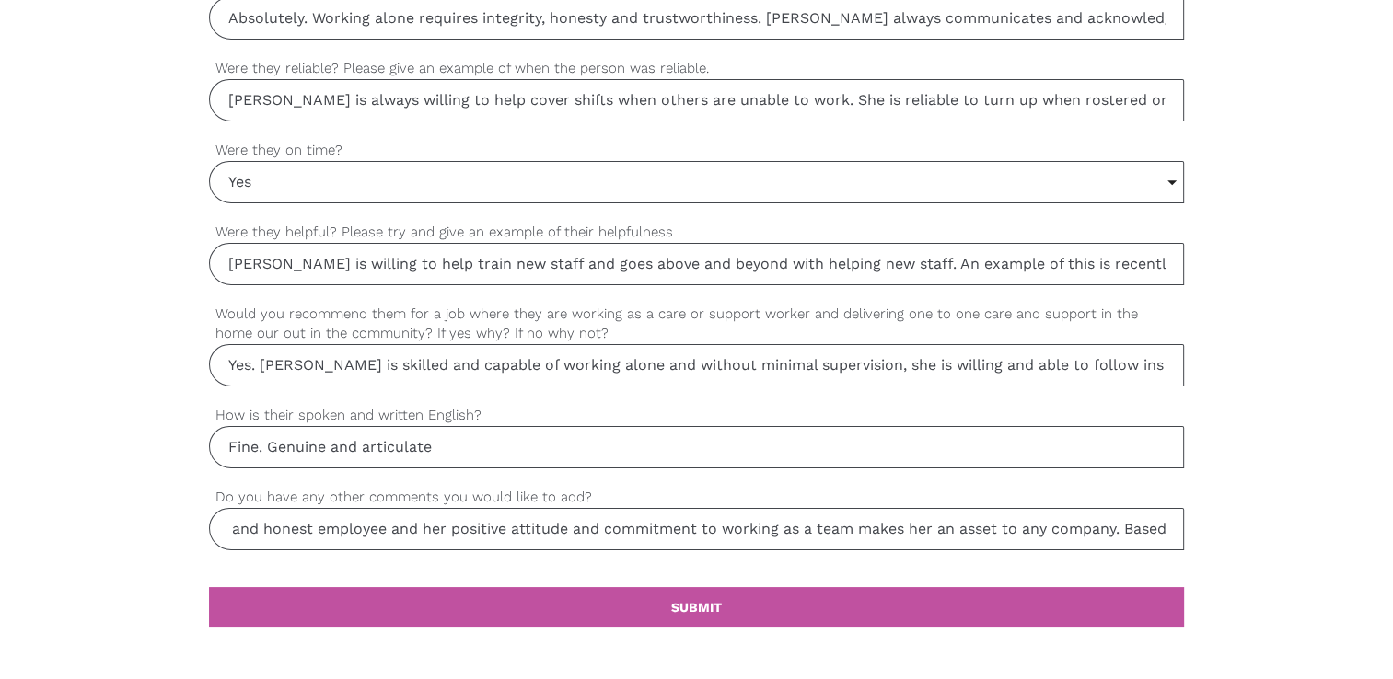
click at [800, 521] on input "It is my experience that [PERSON_NAME] is a trustworthy and honest employee and…" at bounding box center [696, 529] width 975 height 42
click at [937, 531] on input "It is my experience that [PERSON_NAME] is a trustworthy and honest employee and…" at bounding box center [696, 529] width 975 height 42
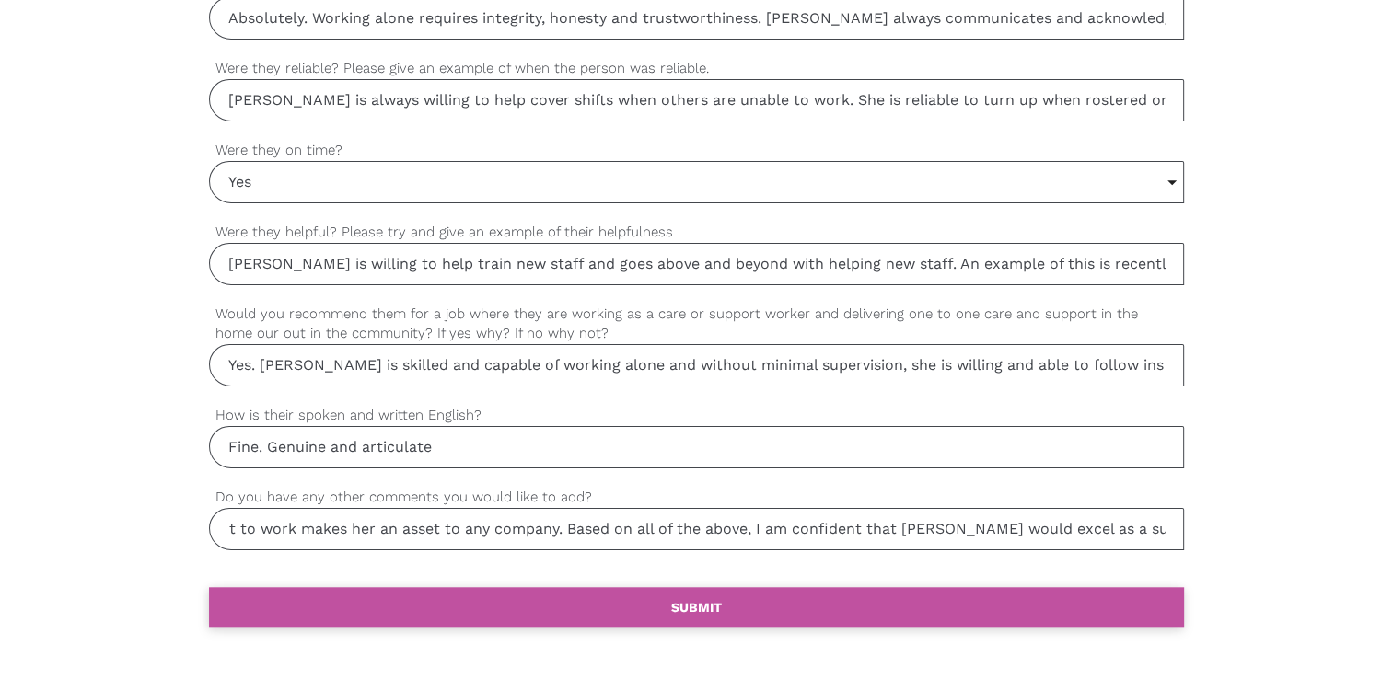
type input "It is my experience that [PERSON_NAME] is a trustworthy and honest employee and…"
click at [696, 600] on b "SUBMIT" at bounding box center [696, 607] width 51 height 15
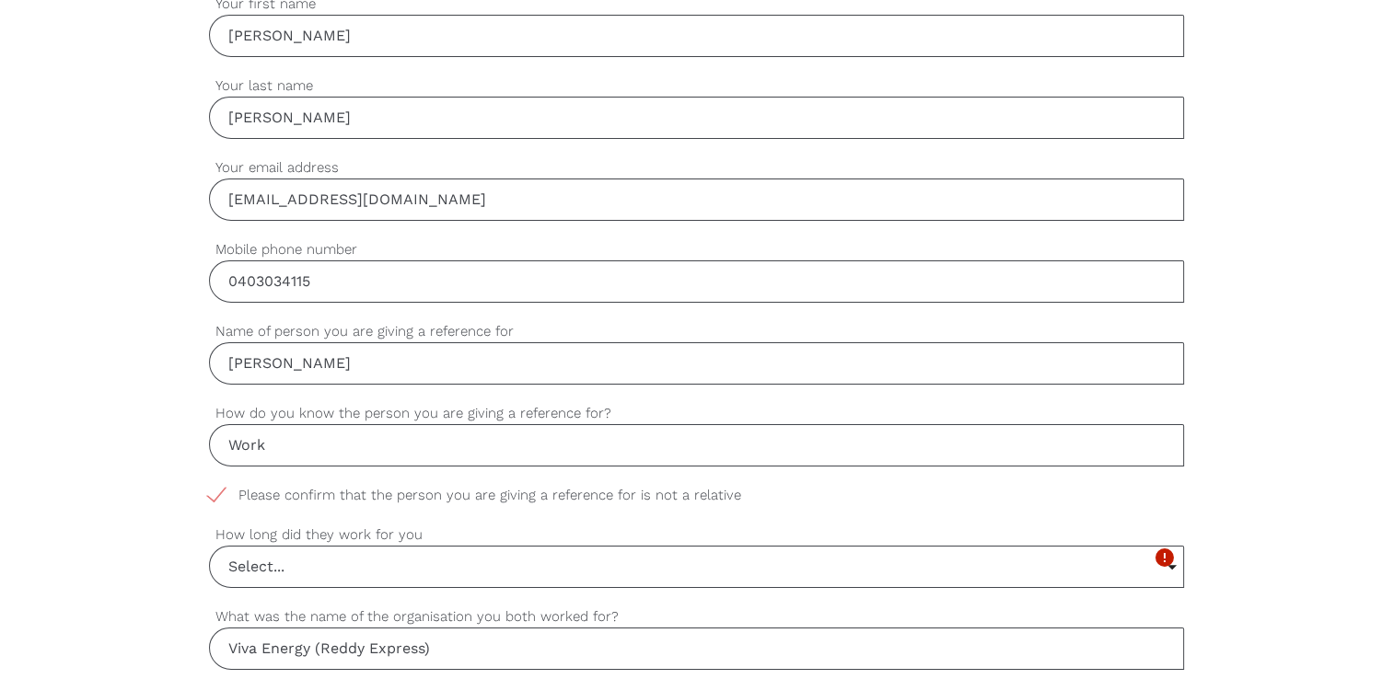
scroll to position [603, 0]
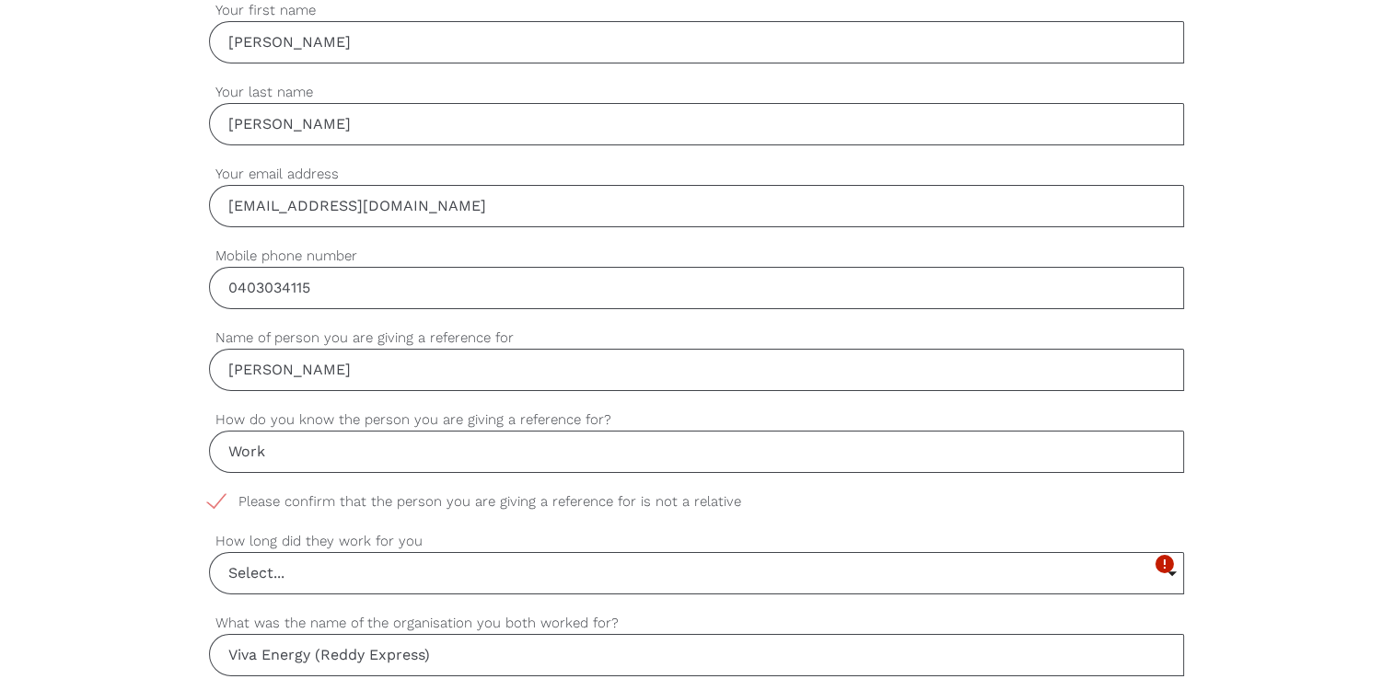
click at [448, 574] on input "Select..." at bounding box center [696, 573] width 973 height 41
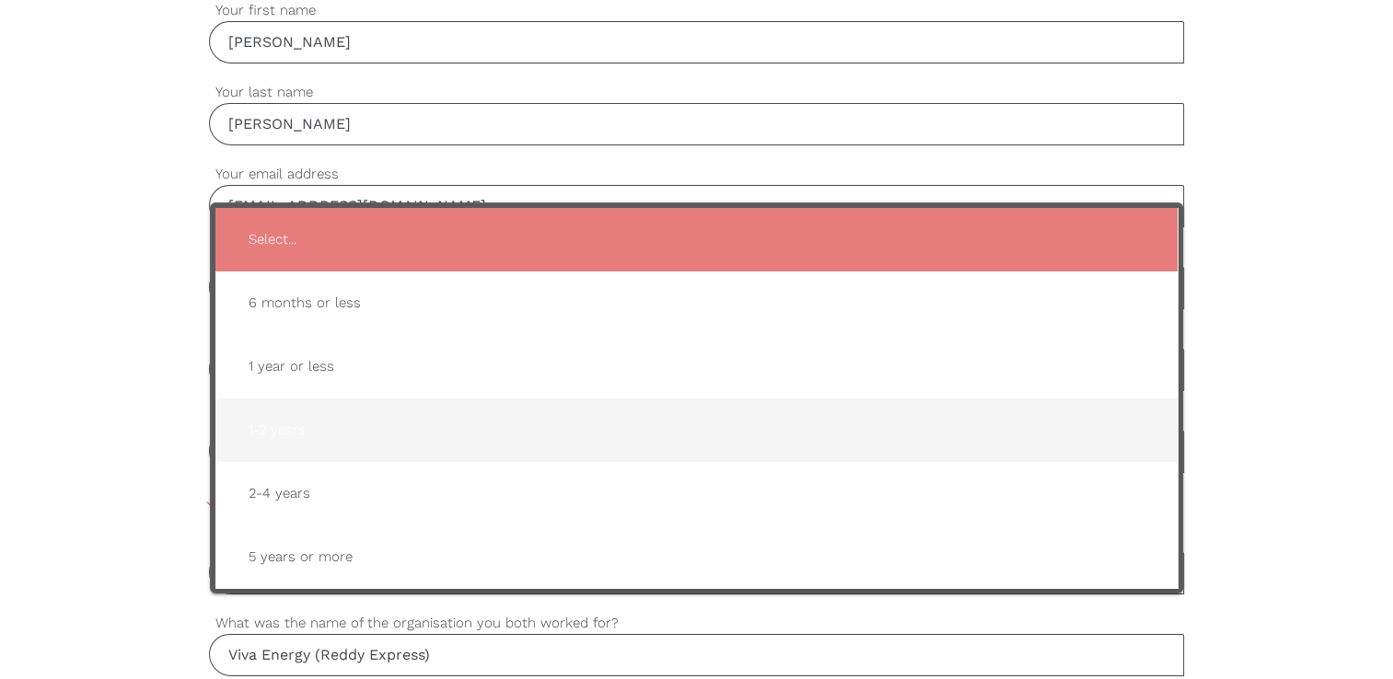
click at [325, 431] on span "1-2 years" at bounding box center [696, 430] width 925 height 45
type input "1-2 years"
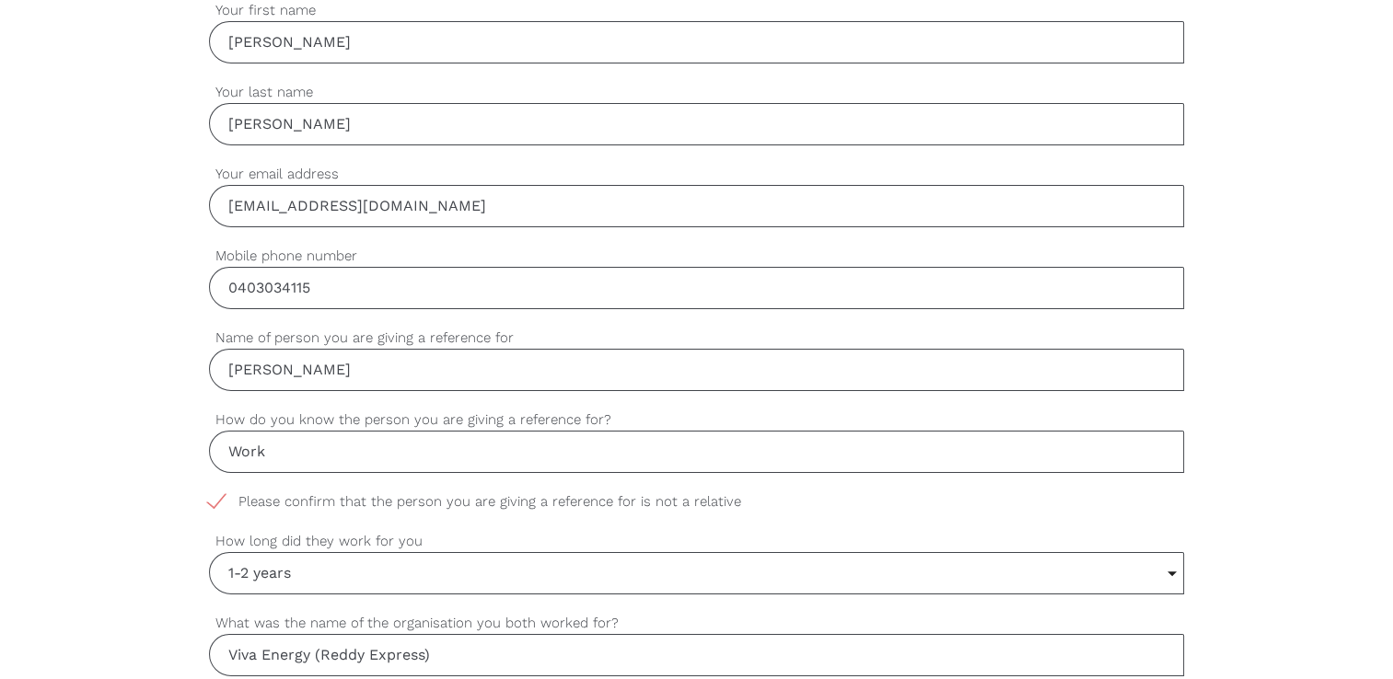
scroll to position [1955, 0]
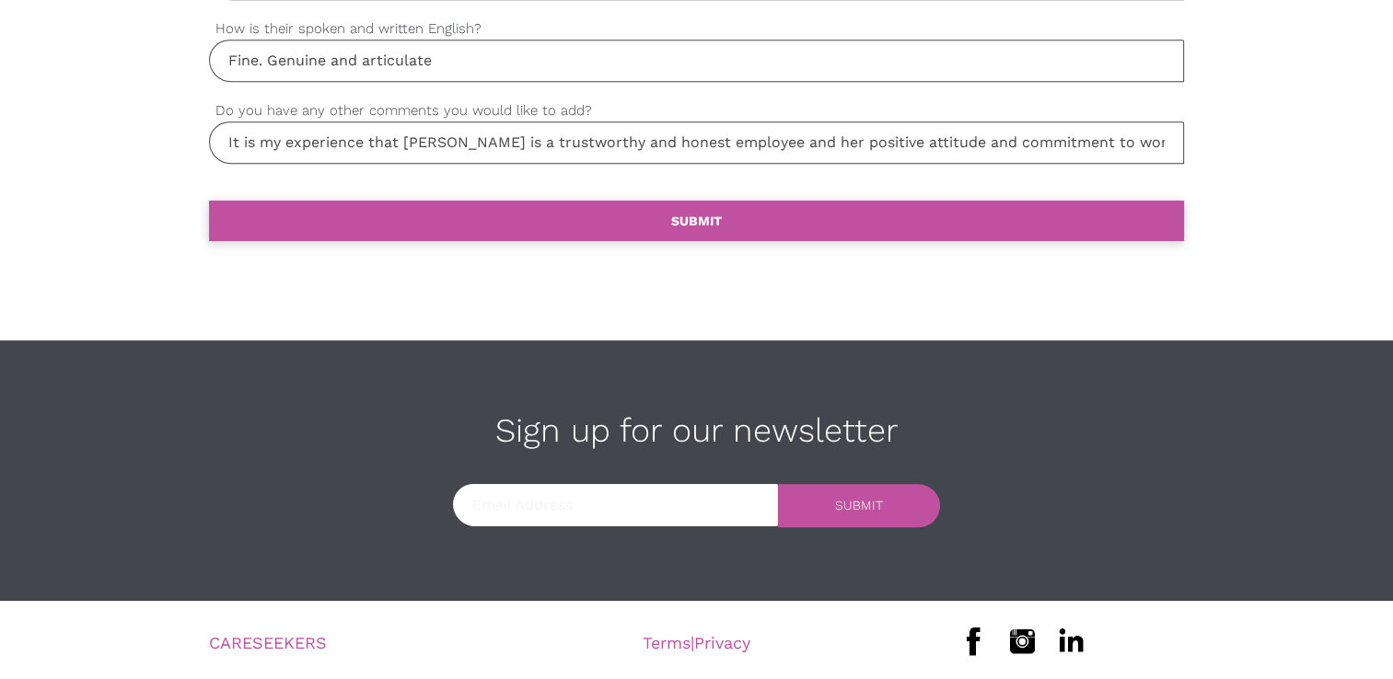
click at [720, 214] on b "SUBMIT" at bounding box center [696, 221] width 51 height 15
